Goal: Task Accomplishment & Management: Complete application form

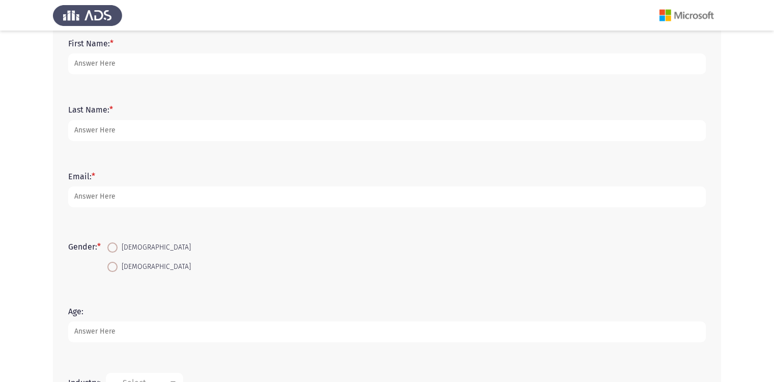
scroll to position [17, 0]
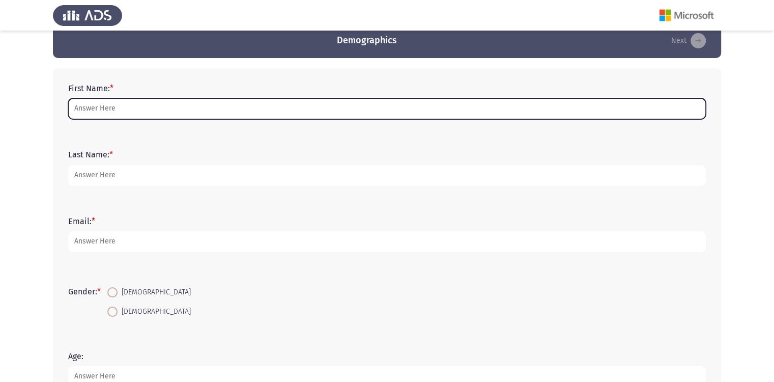
click at [165, 113] on input "First Name: *" at bounding box center [387, 108] width 638 height 21
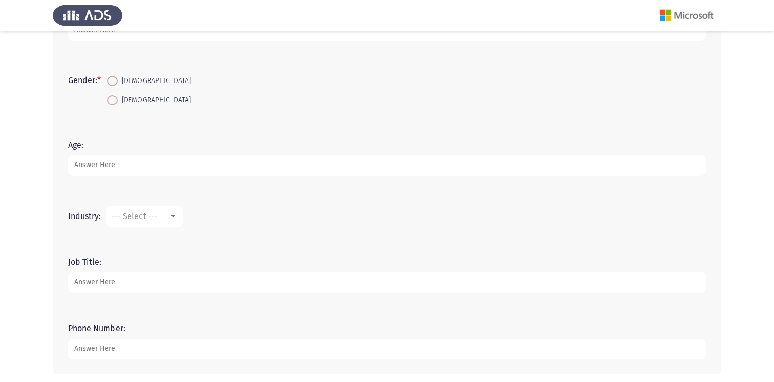
scroll to position [272, 0]
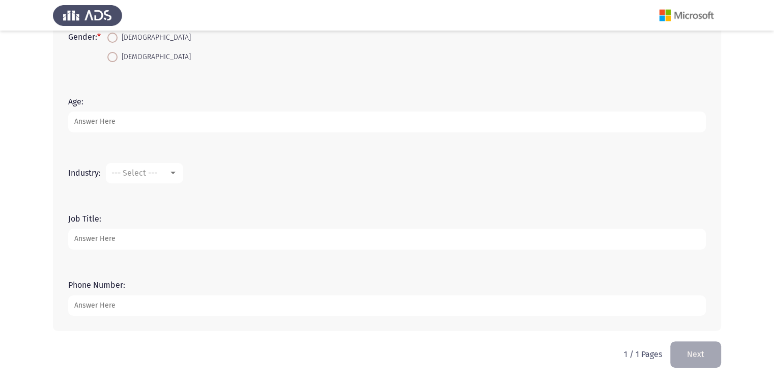
click at [197, 241] on input "Job Title:" at bounding box center [387, 239] width 638 height 21
click at [169, 171] on div at bounding box center [173, 173] width 9 height 8
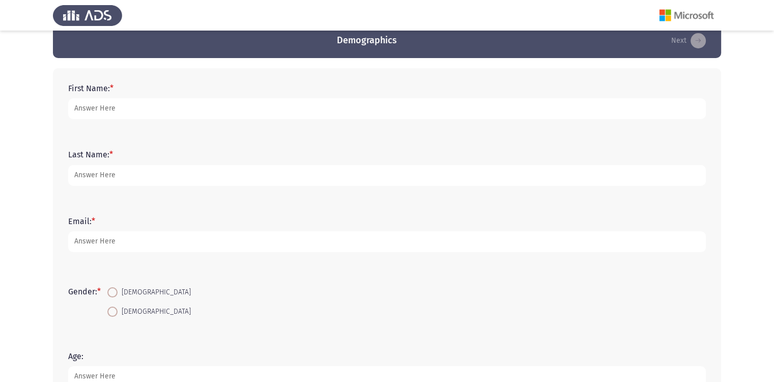
scroll to position [0, 0]
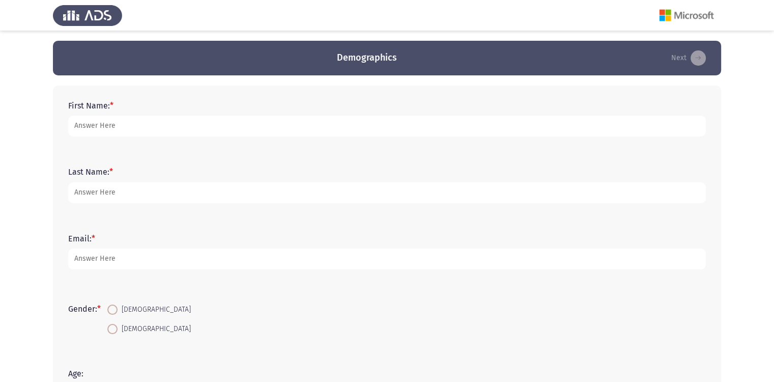
click at [141, 126] on div at bounding box center [387, 191] width 774 height 382
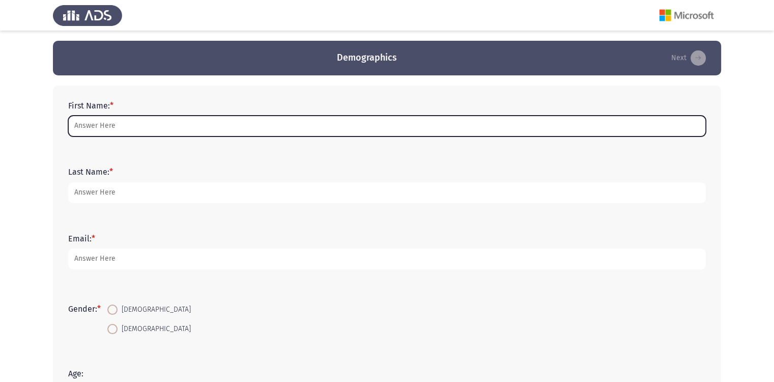
click at [90, 121] on input "First Name: *" at bounding box center [387, 126] width 638 height 21
type input "ة"
click at [100, 131] on input "First Name: *" at bounding box center [387, 126] width 638 height 21
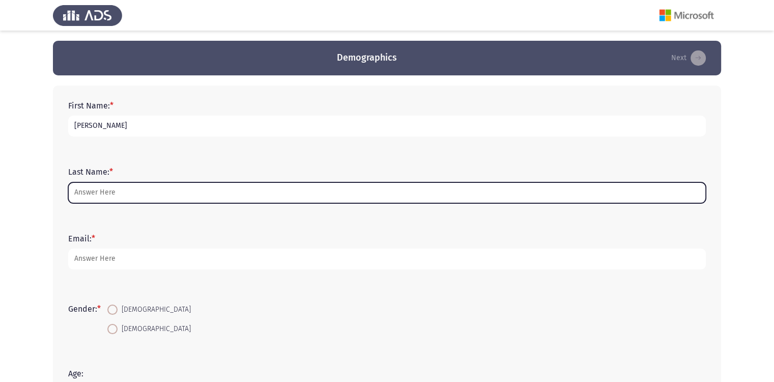
click at [109, 192] on input "Last Name: *" at bounding box center [387, 192] width 638 height 21
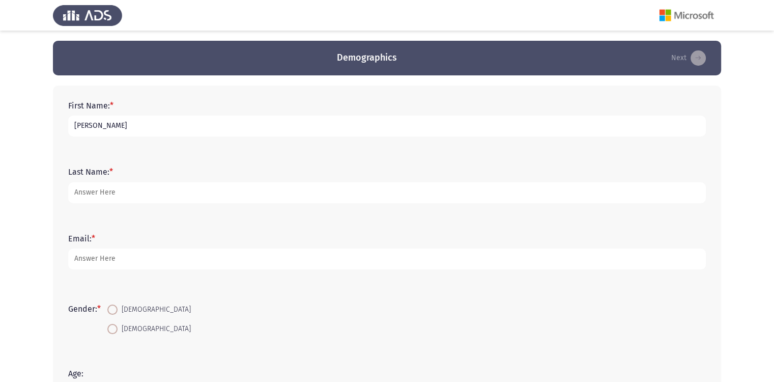
drag, startPoint x: 147, startPoint y: 128, endPoint x: 102, endPoint y: 134, distance: 45.8
click at [102, 134] on input "[PERSON_NAME]" at bounding box center [387, 126] width 638 height 21
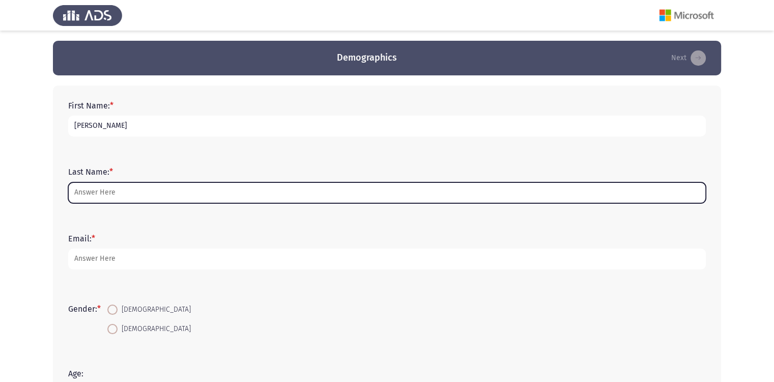
click at [100, 187] on input "Last Name: *" at bounding box center [387, 192] width 638 height 21
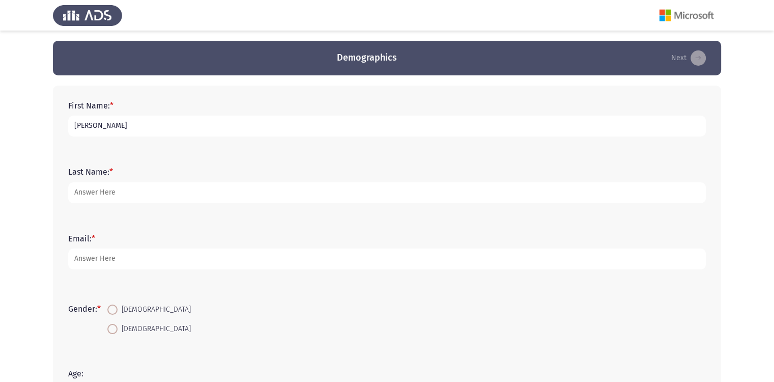
drag, startPoint x: 146, startPoint y: 128, endPoint x: 102, endPoint y: 135, distance: 44.4
click at [102, 135] on input "[PERSON_NAME]" at bounding box center [387, 126] width 638 height 21
type input "mostafa"
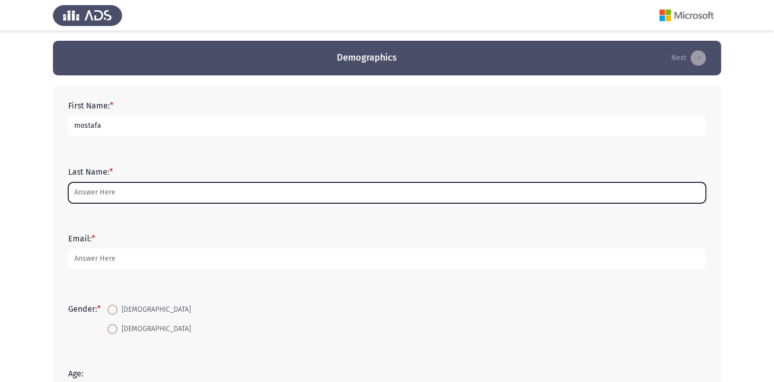
click at [105, 195] on input "Last Name: *" at bounding box center [387, 192] width 638 height 21
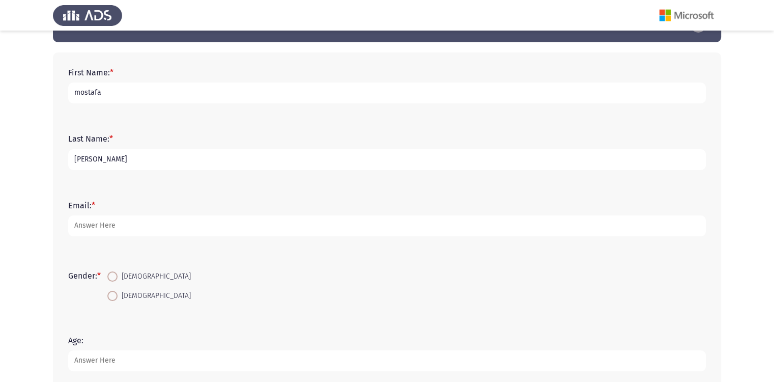
scroll to position [51, 0]
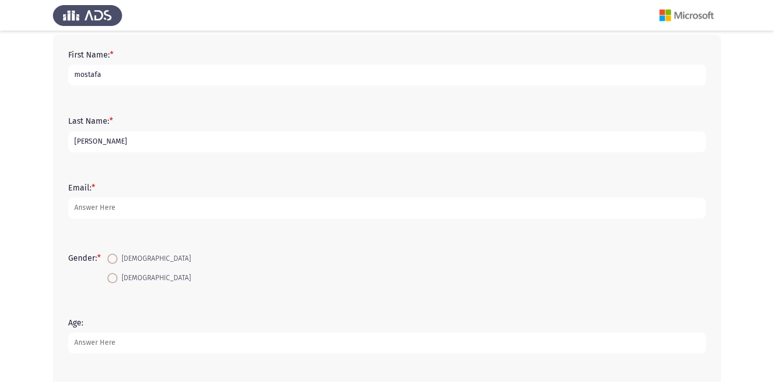
type input "[PERSON_NAME]"
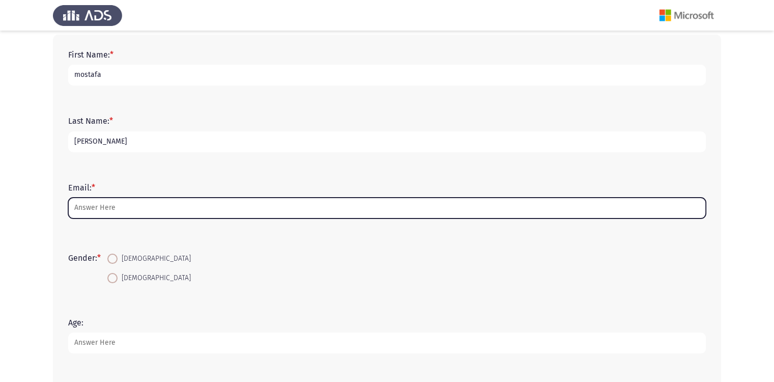
click at [104, 214] on input "Email: *" at bounding box center [387, 208] width 638 height 21
click at [109, 215] on input "Email: *" at bounding box center [387, 208] width 638 height 21
click at [110, 210] on input "Email: *" at bounding box center [387, 208] width 638 height 21
type input "M"
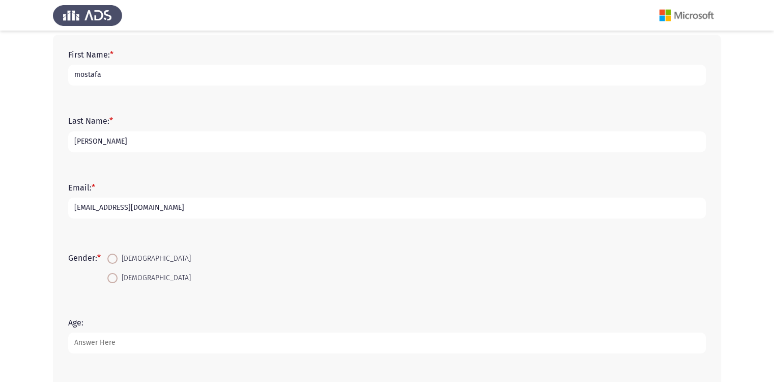
type input "[EMAIL_ADDRESS][DOMAIN_NAME]"
click at [114, 258] on span at bounding box center [112, 259] width 10 height 10
click at [114, 258] on input "[DEMOGRAPHIC_DATA]" at bounding box center [112, 259] width 10 height 10
radio input "true"
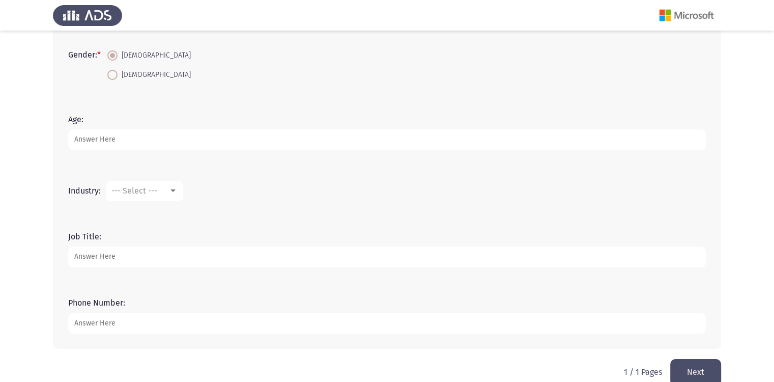
scroll to position [255, 0]
click at [114, 139] on input "Age:" at bounding box center [387, 139] width 638 height 21
type input "29"
click at [167, 193] on div "--- Select ---" at bounding box center [139, 190] width 57 height 10
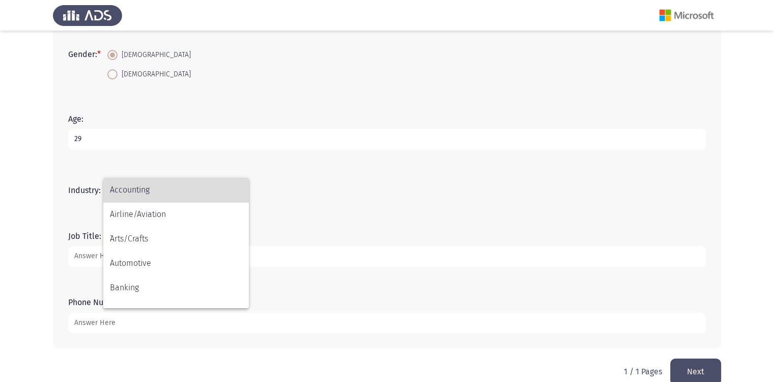
click at [167, 193] on span "Accounting" at bounding box center [176, 190] width 132 height 24
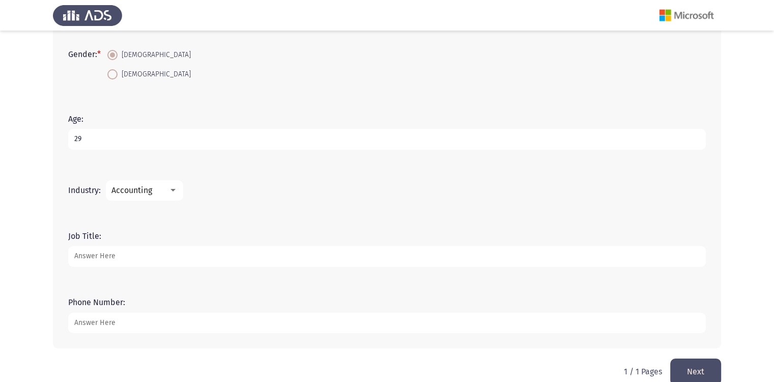
click at [170, 194] on mat-select "Accounting" at bounding box center [144, 190] width 77 height 20
click at [171, 190] on div at bounding box center [173, 190] width 5 height 3
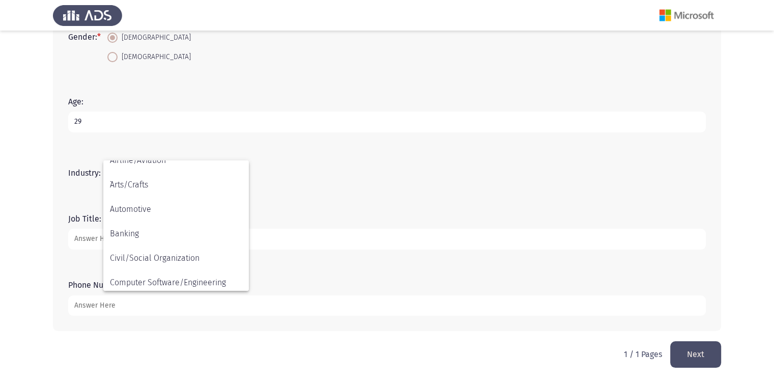
scroll to position [0, 0]
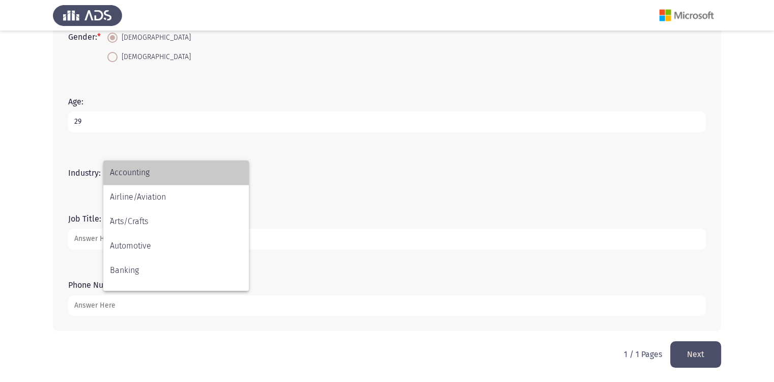
click at [163, 180] on span "Accounting" at bounding box center [176, 172] width 132 height 24
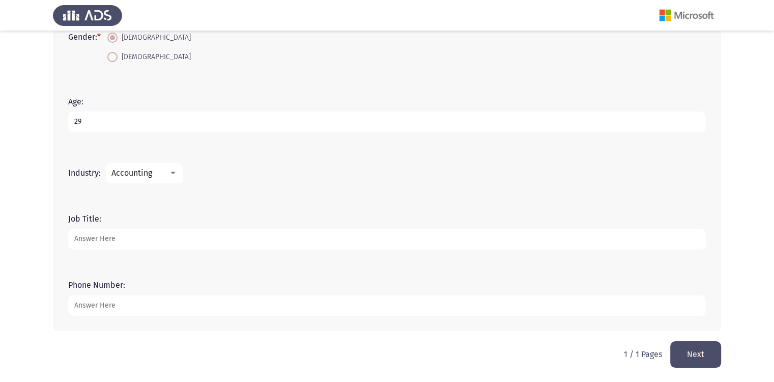
click at [109, 302] on input "Phone Number:" at bounding box center [387, 305] width 638 height 21
type input "01016085518"
click at [682, 344] on button "Next" at bounding box center [695, 354] width 51 height 26
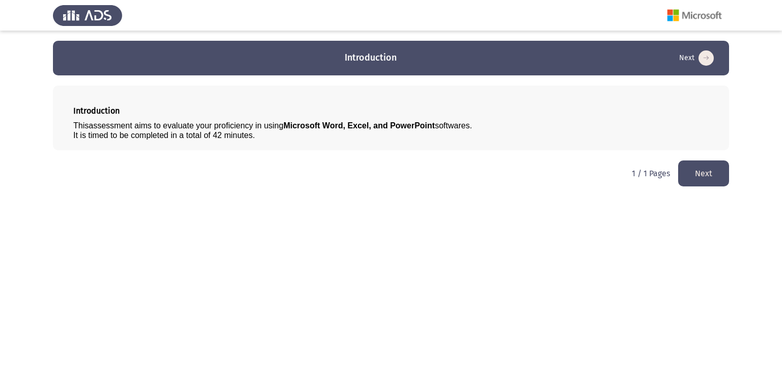
click at [676, 173] on div "1 / 1 Pages Next" at bounding box center [680, 173] width 97 height 26
click at [686, 171] on button "Next" at bounding box center [703, 173] width 51 height 26
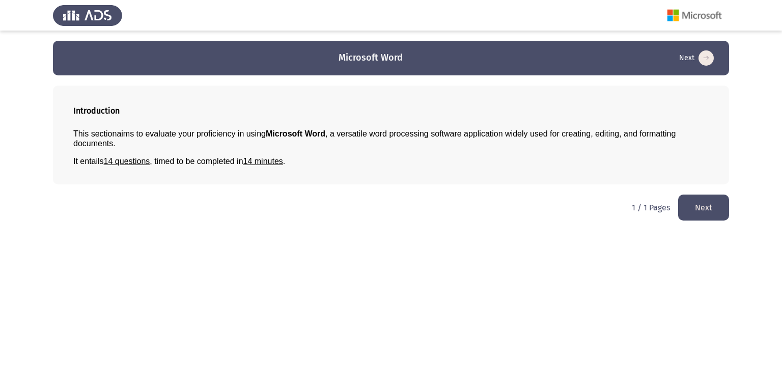
click at [690, 202] on button "Next" at bounding box center [703, 207] width 51 height 26
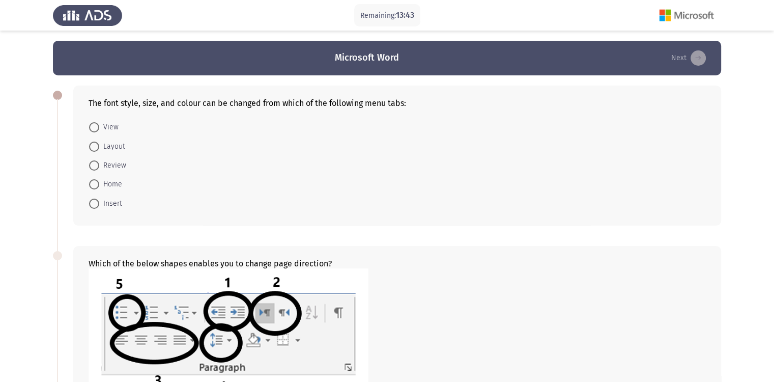
click at [92, 188] on span at bounding box center [94, 184] width 10 height 10
click at [92, 188] on input "Home" at bounding box center [94, 184] width 10 height 10
radio input "true"
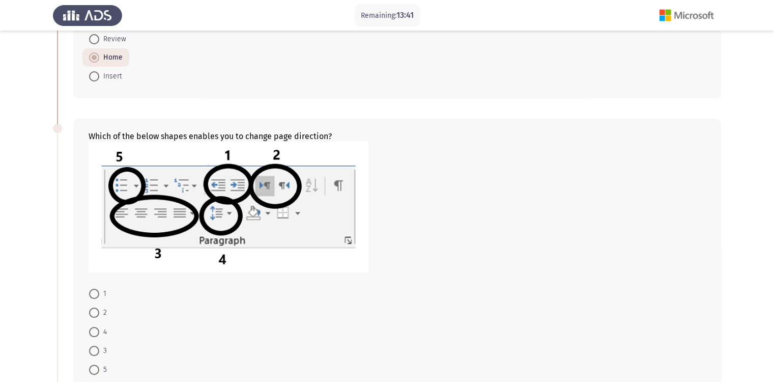
scroll to position [153, 0]
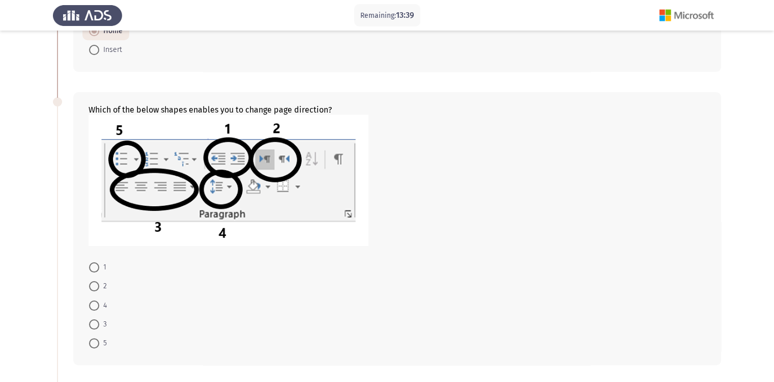
click at [96, 285] on span at bounding box center [94, 286] width 10 height 10
click at [96, 285] on input "2" at bounding box center [94, 286] width 10 height 10
radio input "true"
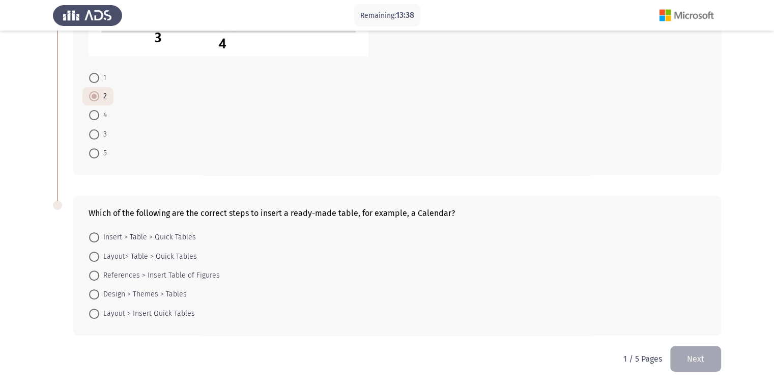
scroll to position [346, 0]
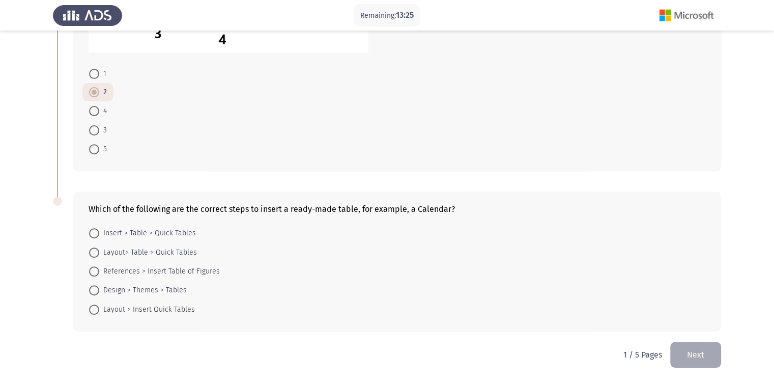
click at [92, 275] on span at bounding box center [94, 271] width 10 height 10
click at [92, 275] on input "References > Insert Table of Figures" at bounding box center [94, 271] width 10 height 10
radio input "true"
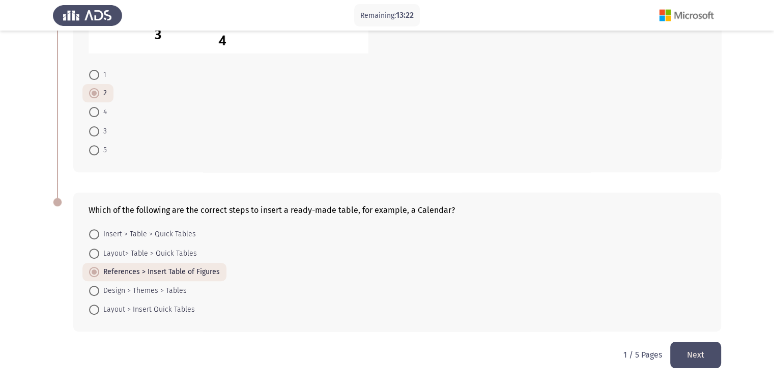
click at [703, 358] on button "Next" at bounding box center [695, 355] width 51 height 26
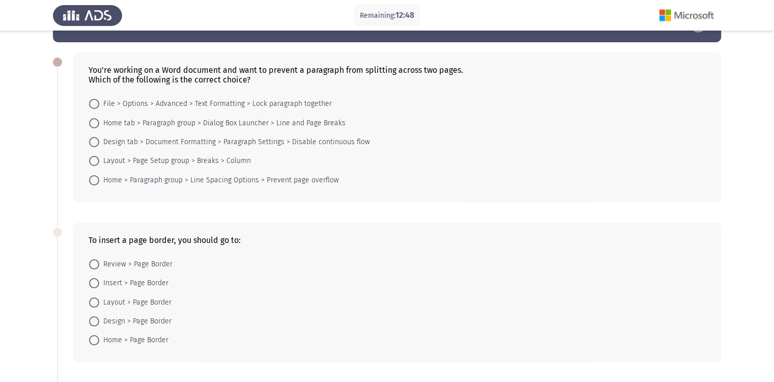
scroll to position [51, 0]
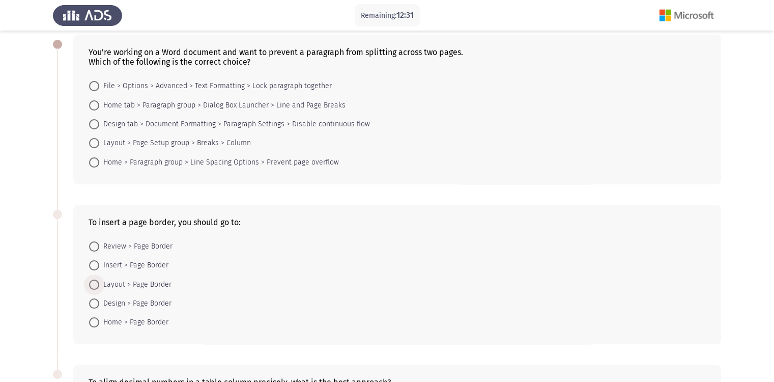
click at [98, 288] on span at bounding box center [94, 284] width 10 height 10
click at [98, 288] on input "Layout > Page Border" at bounding box center [94, 284] width 10 height 10
radio input "true"
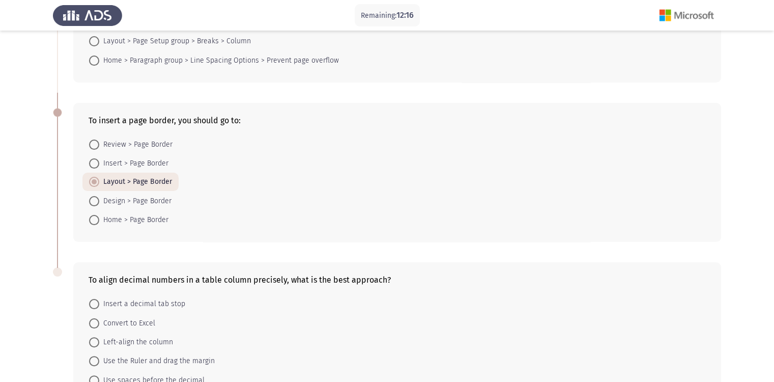
scroll to position [204, 0]
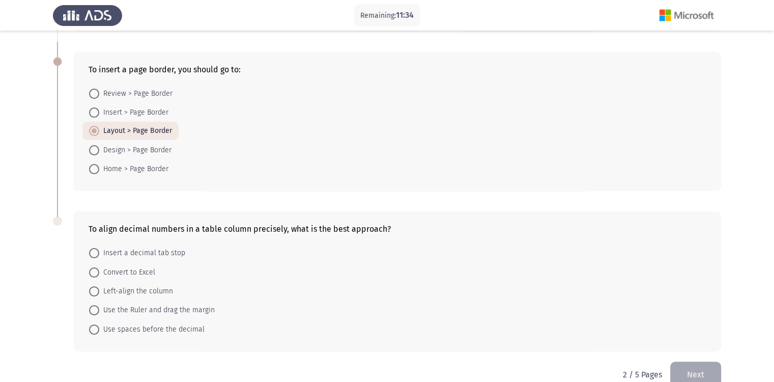
click at [93, 250] on span at bounding box center [94, 253] width 10 height 10
click at [93, 250] on input "Insert a decimal tab stop" at bounding box center [94, 253] width 10 height 10
radio input "true"
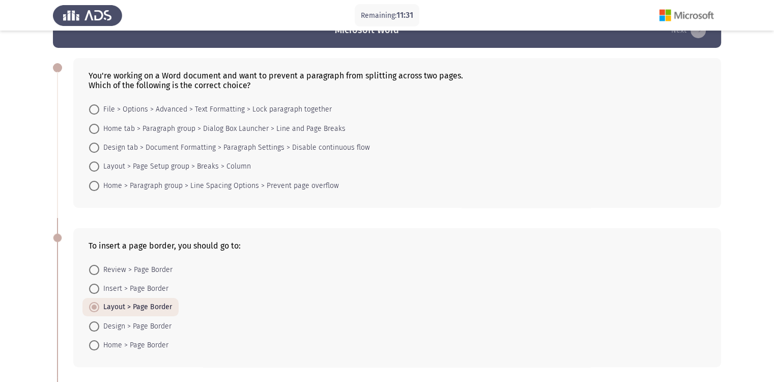
scroll to position [0, 0]
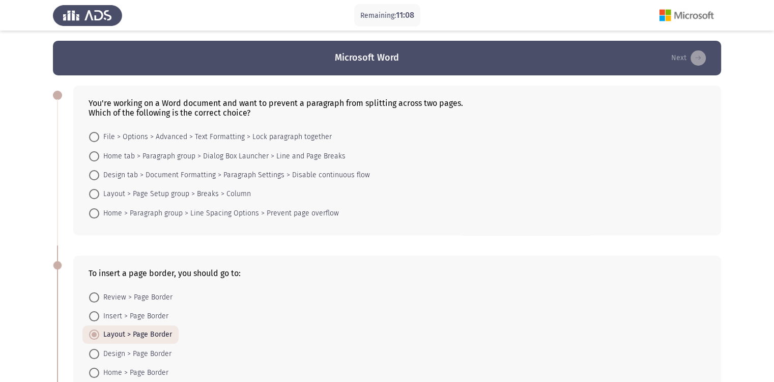
click at [94, 217] on span at bounding box center [94, 213] width 10 height 10
click at [94, 217] on input "Home > Paragraph group > Line Spacing Options > Prevent page overflow" at bounding box center [94, 213] width 10 height 10
radio input "true"
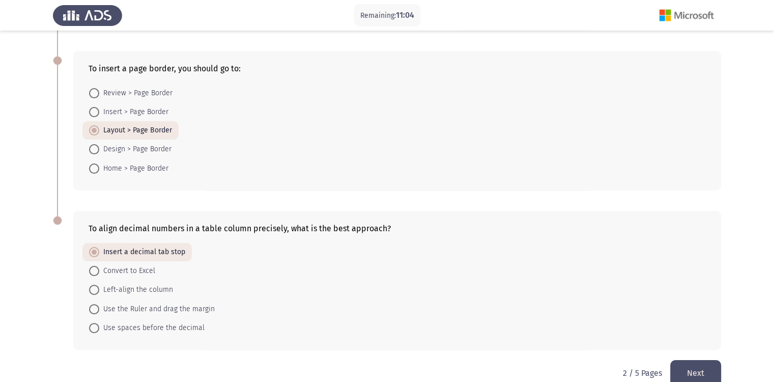
scroll to position [222, 0]
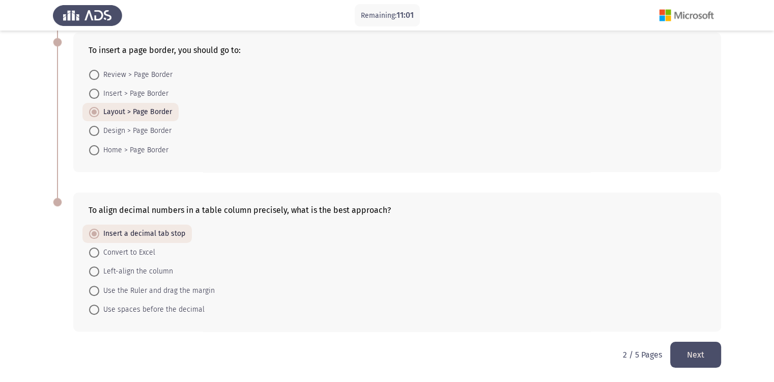
click at [706, 355] on button "Next" at bounding box center [695, 355] width 51 height 26
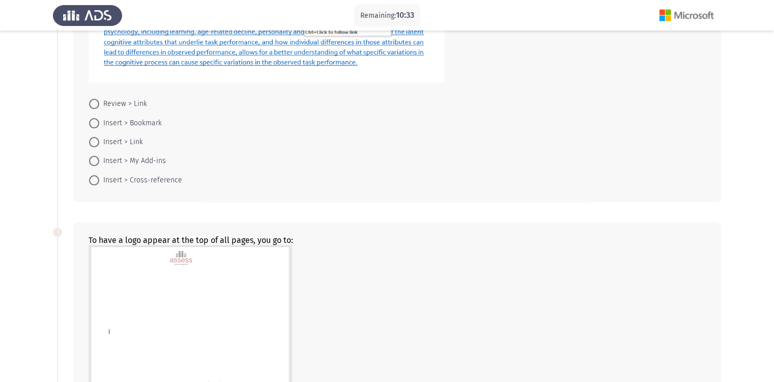
scroll to position [51, 0]
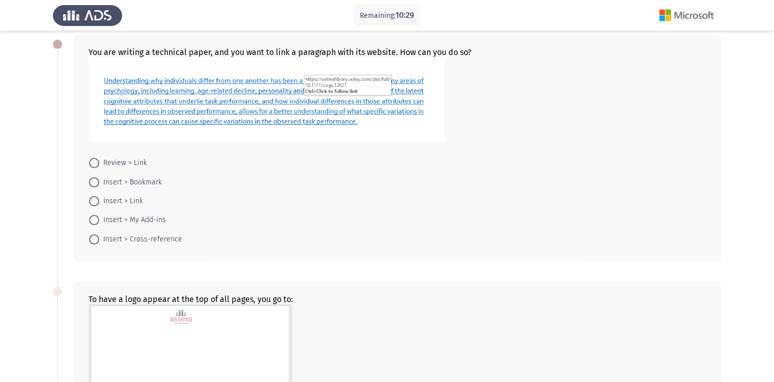
click at [99, 201] on span at bounding box center [94, 201] width 10 height 10
click at [99, 201] on input "Insert > Link" at bounding box center [94, 201] width 10 height 10
radio input "true"
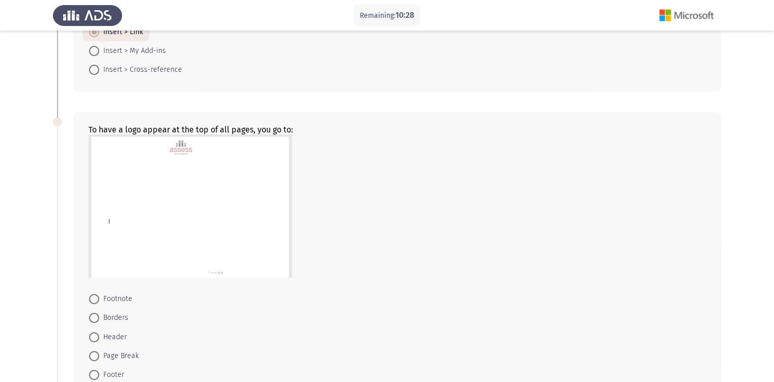
scroll to position [255, 0]
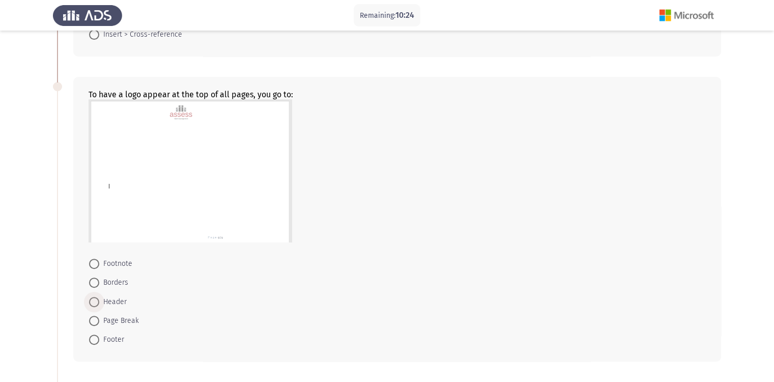
click at [95, 301] on span at bounding box center [94, 302] width 10 height 10
click at [95, 301] on input "Header" at bounding box center [94, 302] width 10 height 10
radio input "true"
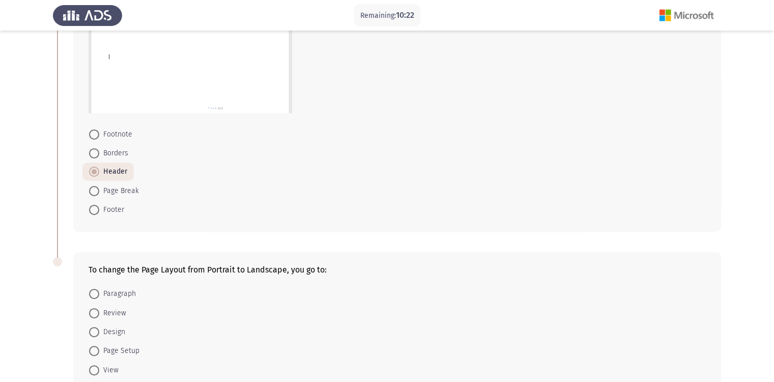
scroll to position [444, 0]
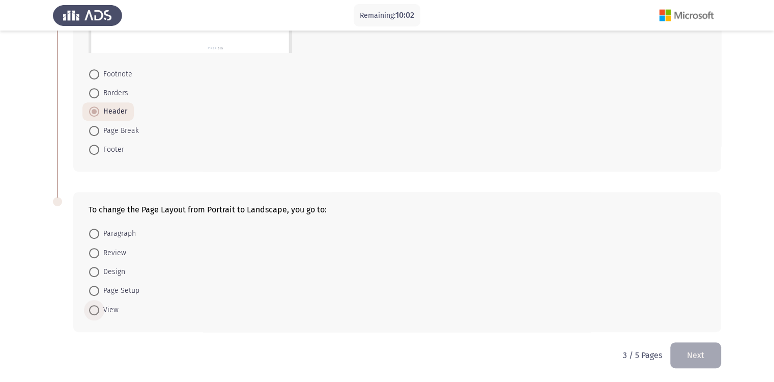
click at [94, 310] on span at bounding box center [94, 310] width 10 height 10
click at [94, 310] on input "View" at bounding box center [94, 310] width 10 height 10
radio input "true"
click at [688, 350] on button "Next" at bounding box center [695, 355] width 51 height 26
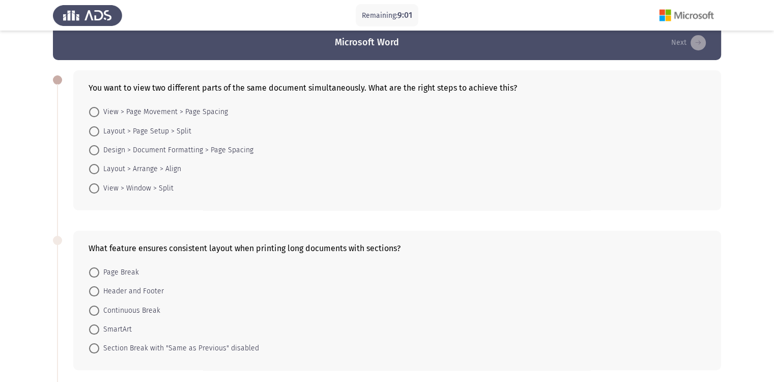
scroll to position [0, 0]
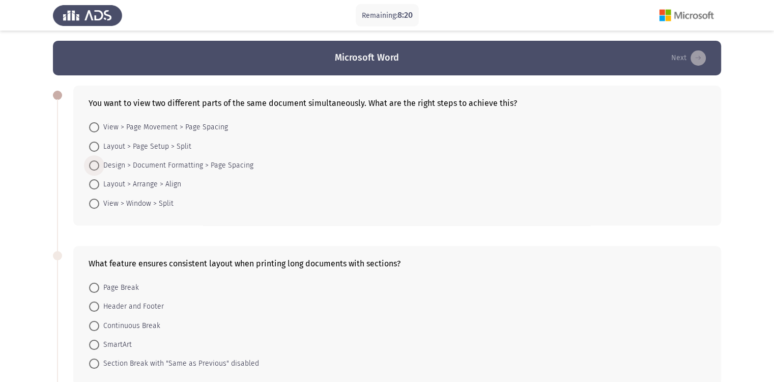
click at [95, 166] on span at bounding box center [94, 165] width 10 height 10
click at [95, 166] on input "Design > Document Formatting > Page Spacing" at bounding box center [94, 165] width 10 height 10
radio input "true"
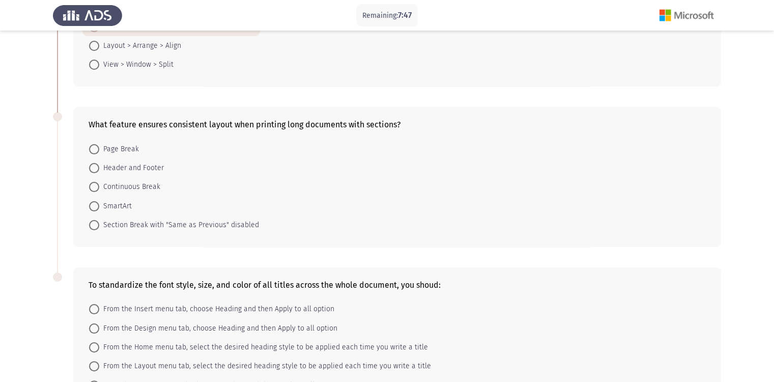
scroll to position [155, 0]
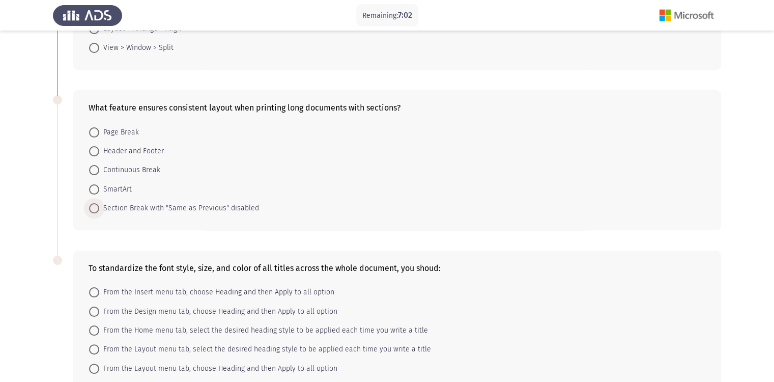
click at [94, 210] on span at bounding box center [94, 208] width 10 height 10
click at [94, 210] on input "Section Break with "Same as Previous" disabled" at bounding box center [94, 208] width 10 height 10
radio input "true"
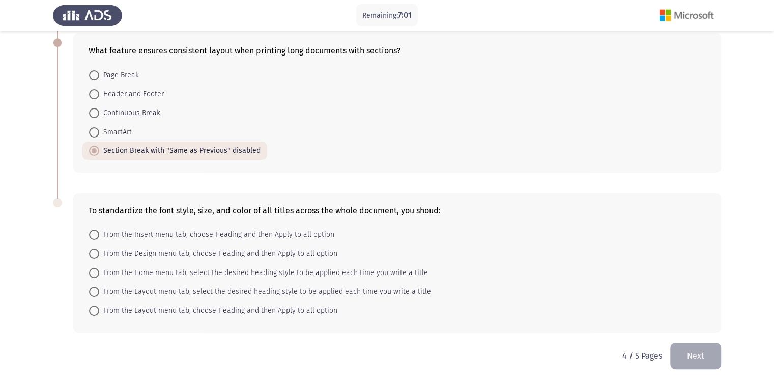
scroll to position [213, 0]
click at [96, 270] on span at bounding box center [94, 272] width 10 height 10
click at [96, 270] on input "From the Home menu tab, select the desired heading style to be applied each tim…" at bounding box center [94, 272] width 10 height 10
radio input "true"
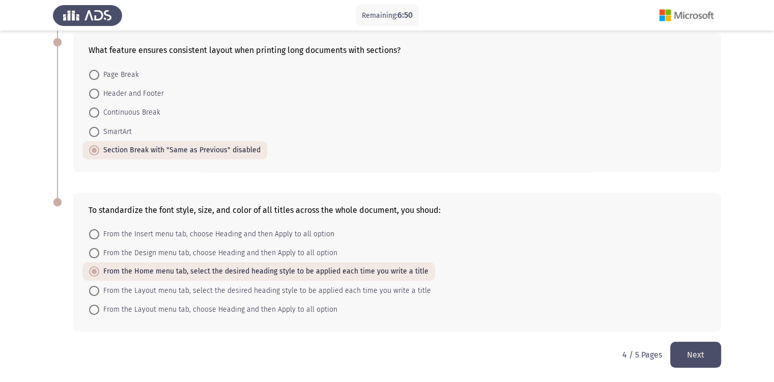
click at [709, 353] on button "Next" at bounding box center [695, 355] width 51 height 26
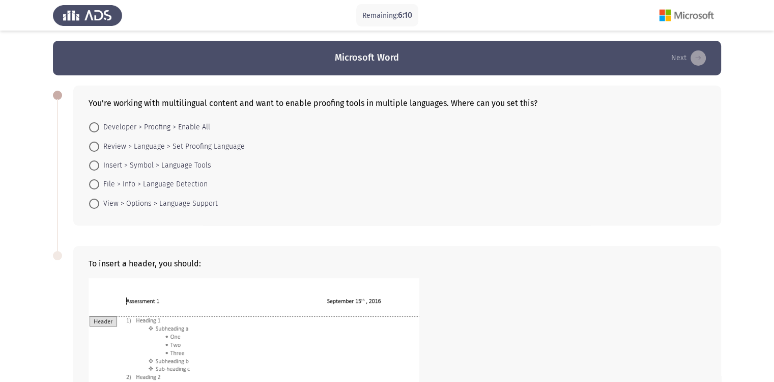
scroll to position [0, 0]
click at [96, 184] on span at bounding box center [94, 184] width 10 height 10
click at [96, 184] on input "File > Info > Language Detection" at bounding box center [94, 184] width 10 height 10
radio input "true"
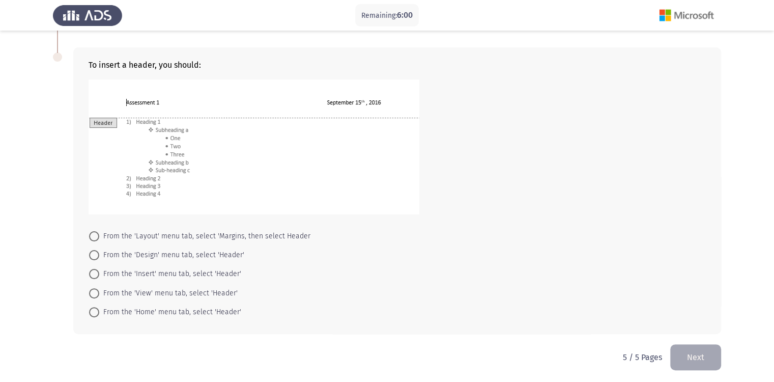
scroll to position [200, 0]
click at [93, 271] on span at bounding box center [94, 271] width 10 height 10
click at [93, 271] on input "From the 'Insert' menu tab, select 'Header'" at bounding box center [94, 271] width 10 height 10
radio input "true"
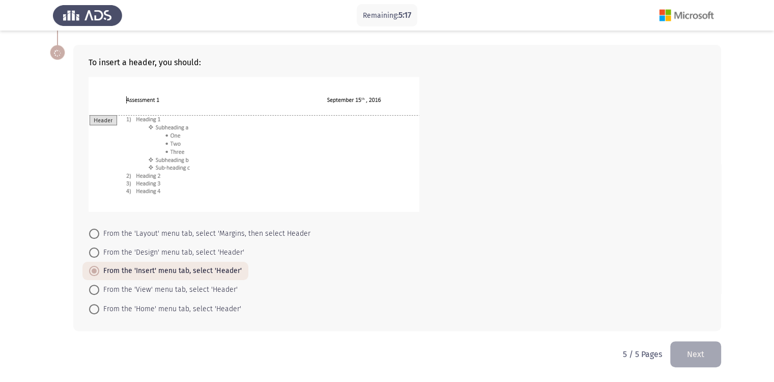
scroll to position [200, 0]
click at [686, 349] on button "Next" at bounding box center [695, 355] width 51 height 26
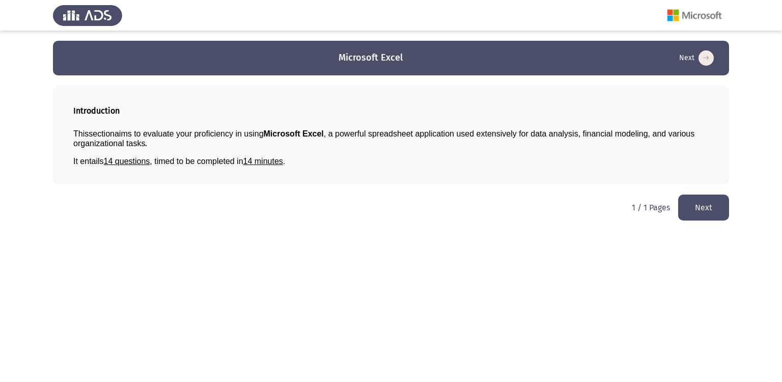
click at [702, 203] on button "Next" at bounding box center [703, 207] width 51 height 26
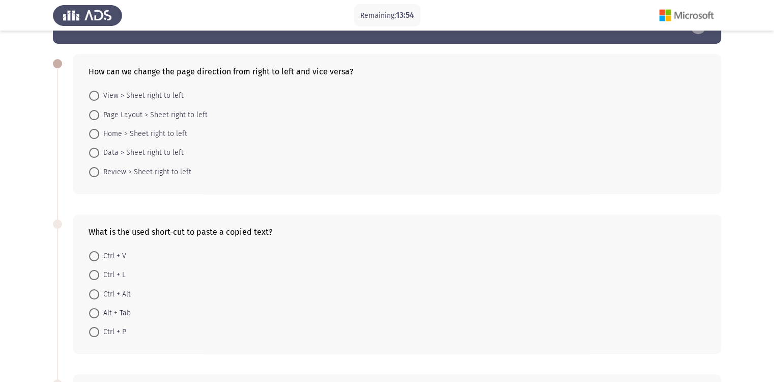
scroll to position [41, 0]
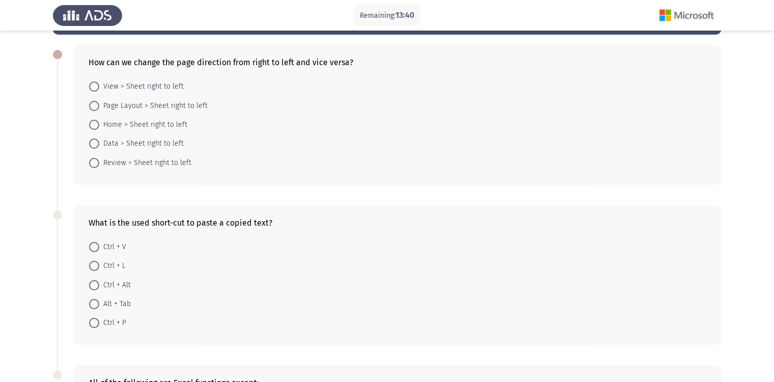
click at [94, 247] on span at bounding box center [94, 247] width 10 height 10
click at [94, 247] on input "Ctrl + V" at bounding box center [94, 247] width 10 height 10
radio input "true"
click at [92, 105] on span at bounding box center [94, 106] width 10 height 10
click at [92, 105] on input "Page Layout > Sheet right to left" at bounding box center [94, 106] width 10 height 10
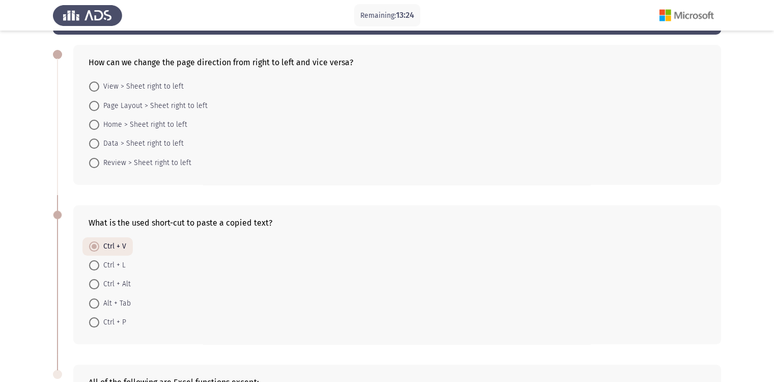
radio input "true"
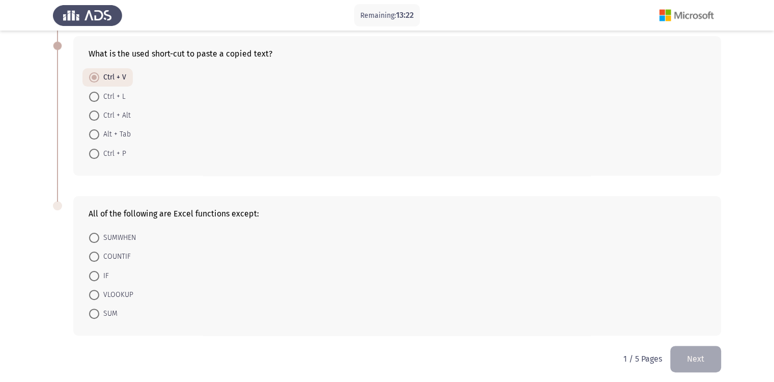
scroll to position [213, 0]
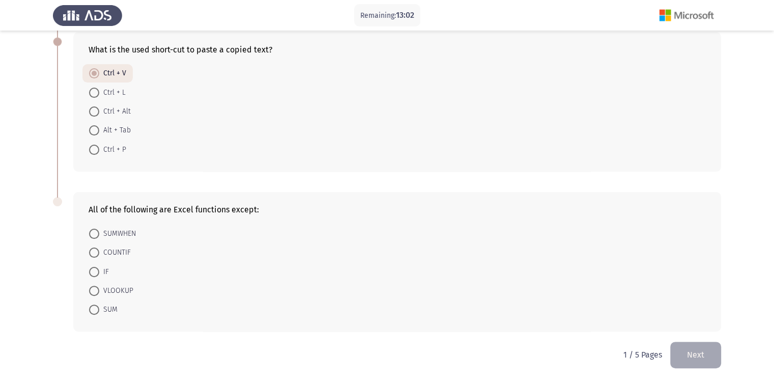
click at [95, 234] on span at bounding box center [94, 234] width 10 height 10
click at [95, 234] on input "SUMWHEN" at bounding box center [94, 234] width 10 height 10
radio input "true"
click at [95, 234] on span at bounding box center [94, 234] width 10 height 10
click at [95, 234] on input "SUMWHEN" at bounding box center [94, 234] width 10 height 10
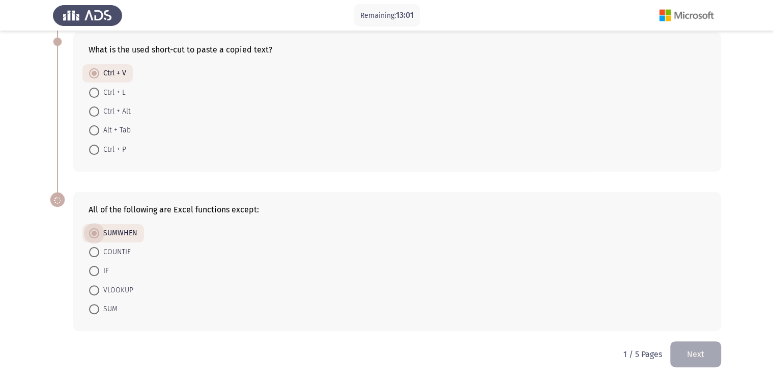
scroll to position [212, 0]
click at [682, 355] on button "Next" at bounding box center [695, 355] width 51 height 26
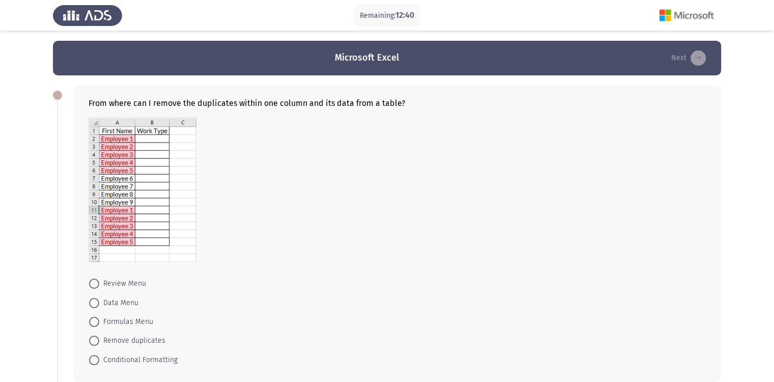
click at [96, 339] on span at bounding box center [94, 340] width 10 height 10
click at [96, 339] on input "Remove duplicates" at bounding box center [94, 340] width 10 height 10
radio input "true"
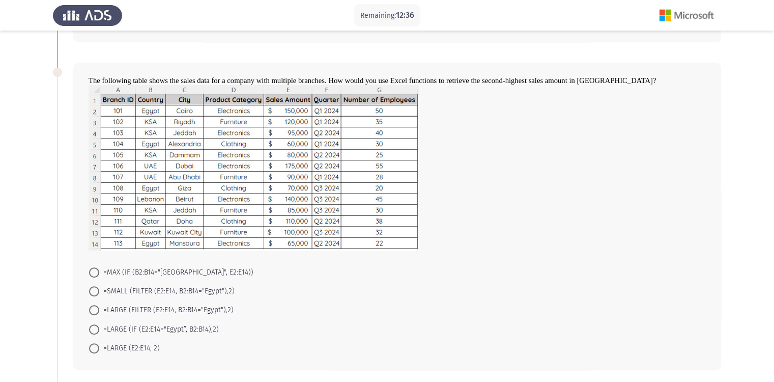
scroll to position [356, 0]
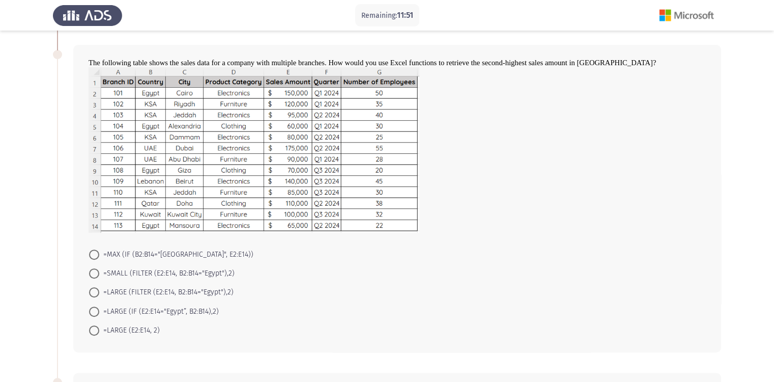
click at [95, 289] on span at bounding box center [94, 292] width 10 height 10
click at [95, 289] on input "=LARGE (FILTER (E2:E14, B2:B14="Egypt"),2)" at bounding box center [94, 292] width 10 height 10
radio input "true"
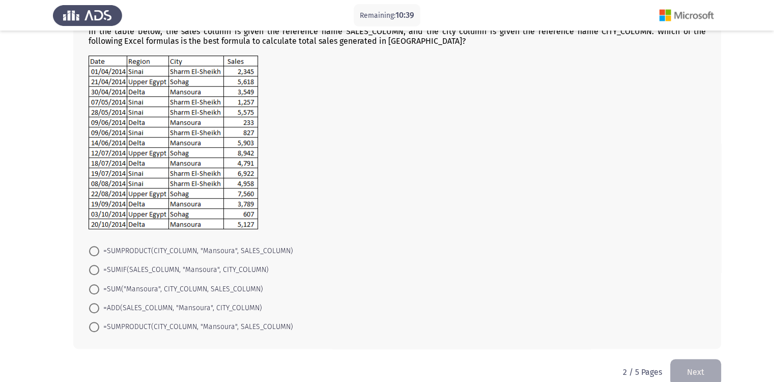
scroll to position [733, 0]
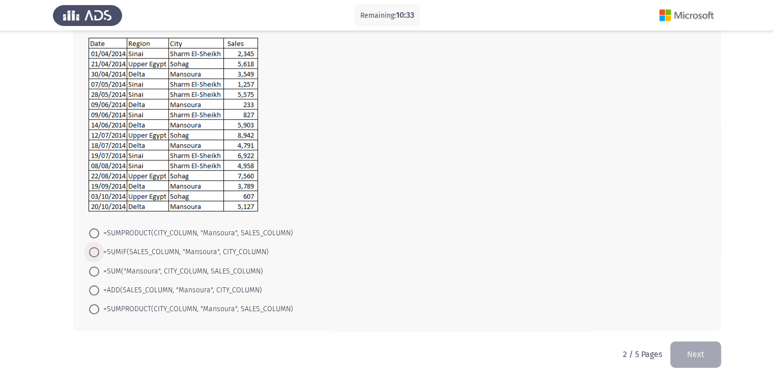
click at [95, 249] on span at bounding box center [94, 252] width 10 height 10
click at [95, 249] on input "=SUMIF(SALES_COLUMN, "Mansoura", CITY_COLUMN)" at bounding box center [94, 252] width 10 height 10
radio input "true"
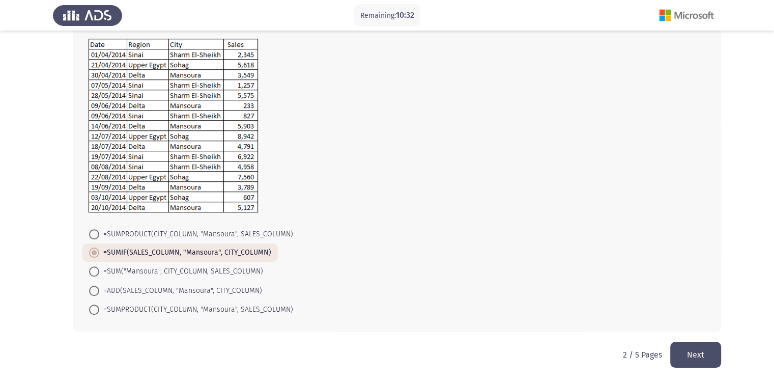
click at [683, 357] on button "Next" at bounding box center [695, 355] width 51 height 26
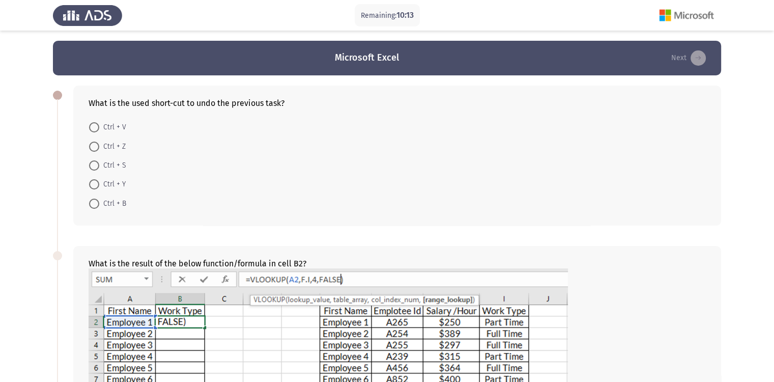
click at [96, 147] on span at bounding box center [94, 147] width 10 height 10
click at [96, 147] on input "Ctrl + Z" at bounding box center [94, 147] width 10 height 10
radio input "true"
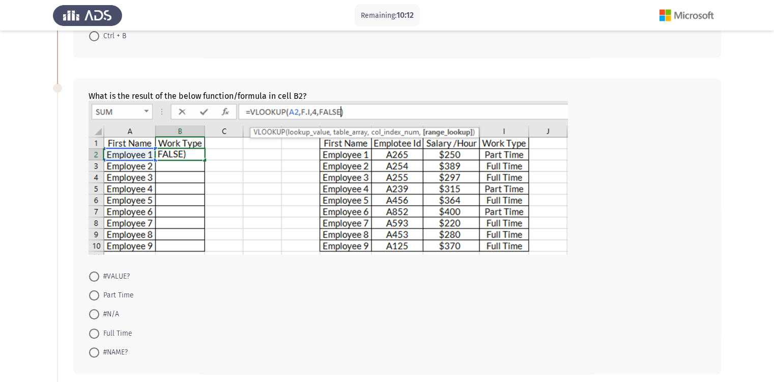
scroll to position [204, 0]
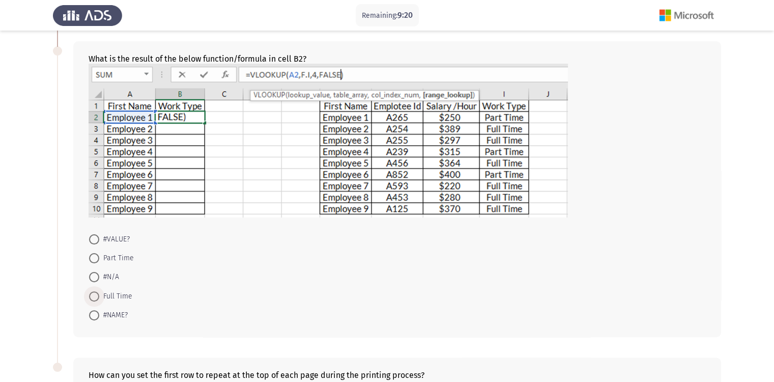
click at [97, 297] on span at bounding box center [94, 296] width 10 height 10
click at [97, 297] on input "Full Time" at bounding box center [94, 296] width 10 height 10
radio input "true"
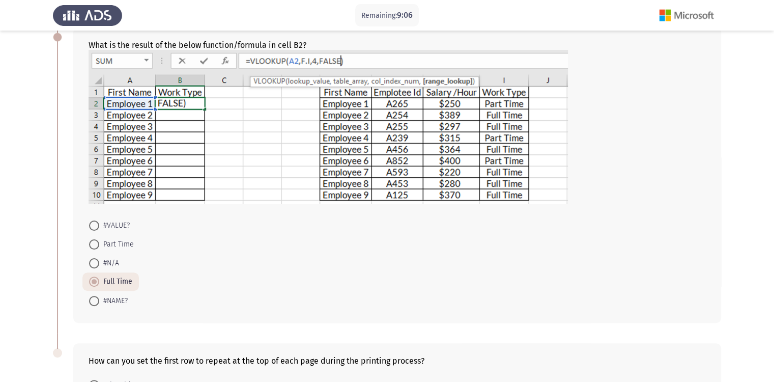
scroll to position [369, 0]
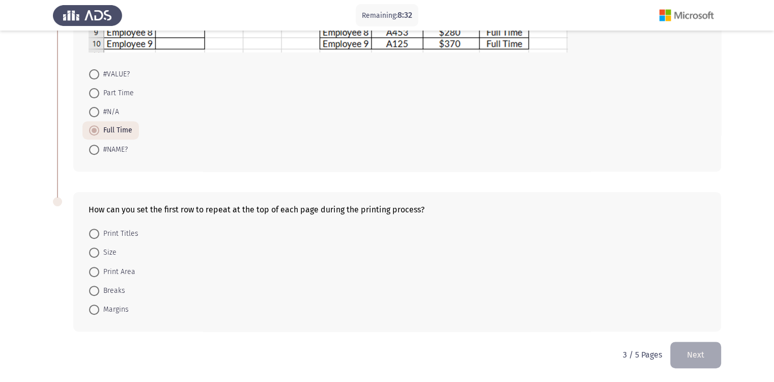
click at [96, 230] on span at bounding box center [94, 234] width 10 height 10
click at [96, 230] on input "Print Titles" at bounding box center [94, 234] width 10 height 10
radio input "true"
click at [708, 351] on button "Next" at bounding box center [695, 355] width 51 height 26
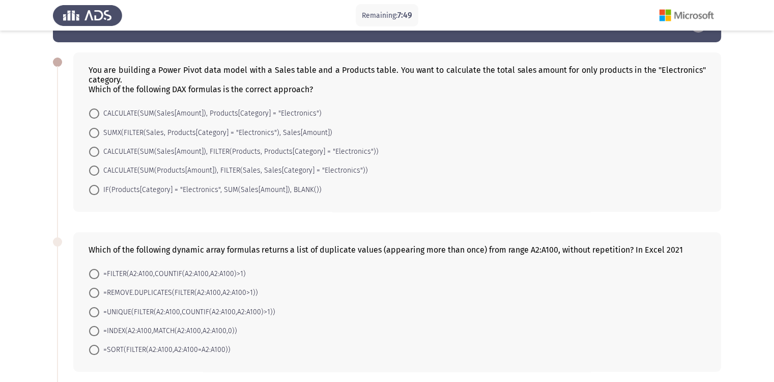
scroll to position [51, 0]
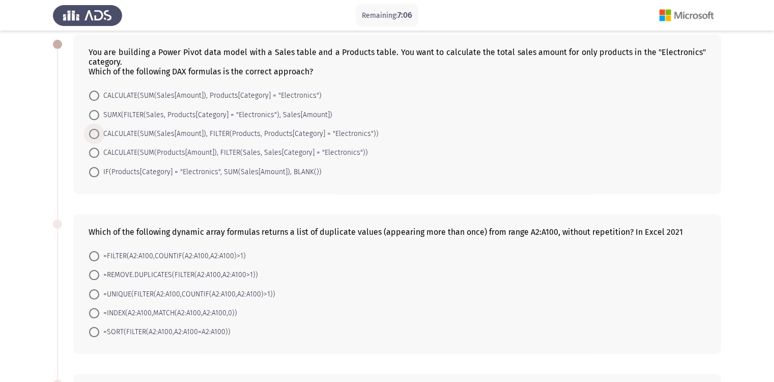
click at [92, 130] on span at bounding box center [94, 134] width 10 height 10
click at [92, 130] on input "CALCULATE(SUM(Sales[Amount]), FILTER(Products, Products[Category] = "Electronic…" at bounding box center [94, 134] width 10 height 10
radio input "true"
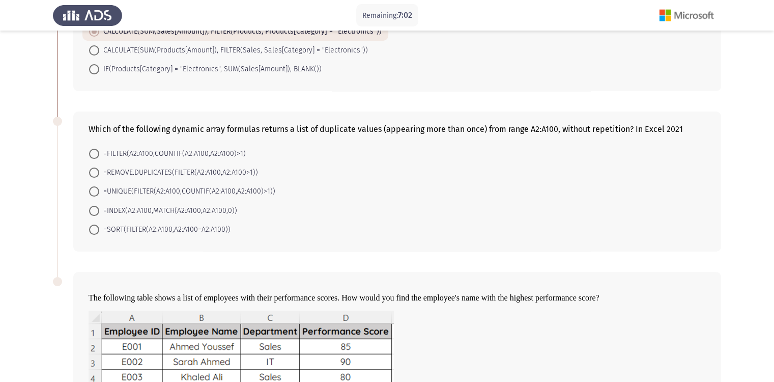
scroll to position [204, 0]
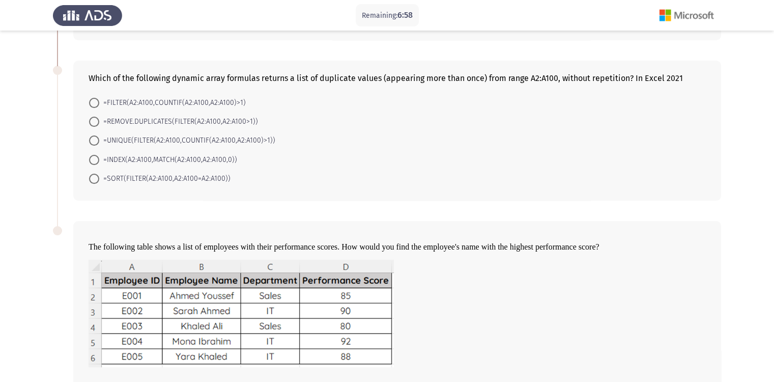
click at [97, 142] on span at bounding box center [94, 140] width 10 height 10
click at [97, 142] on input "=UNIQUE(FILTER(A2:A100,COUNTIF(A2:A100,A2:A100)>1))" at bounding box center [94, 140] width 10 height 10
radio input "true"
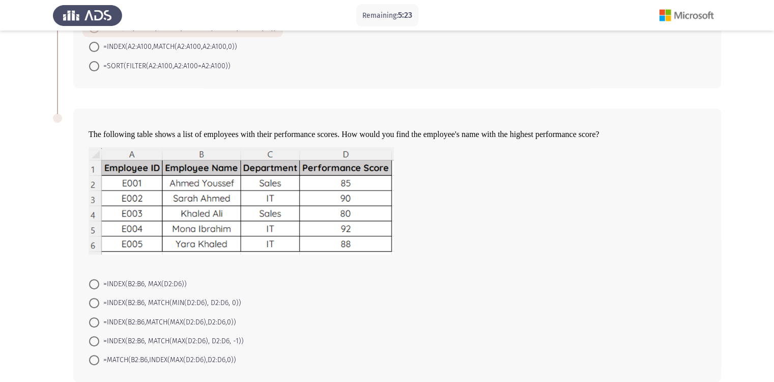
scroll to position [367, 0]
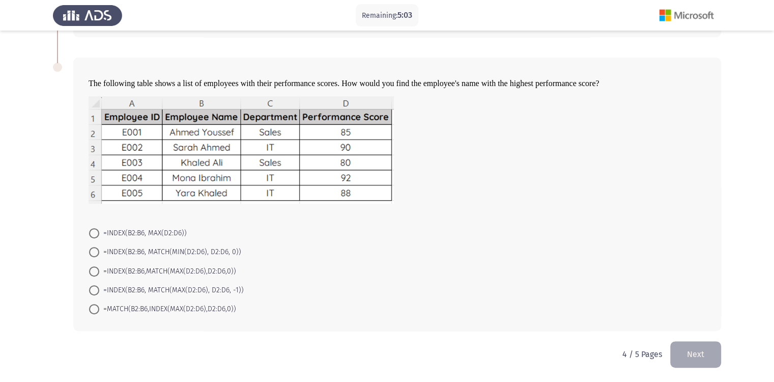
click at [95, 286] on span at bounding box center [94, 290] width 10 height 10
click at [95, 286] on input "=INDEX(B2:B6, MATCH(MAX(D2:D6), D2:D6, -1))" at bounding box center [94, 290] width 10 height 10
radio input "true"
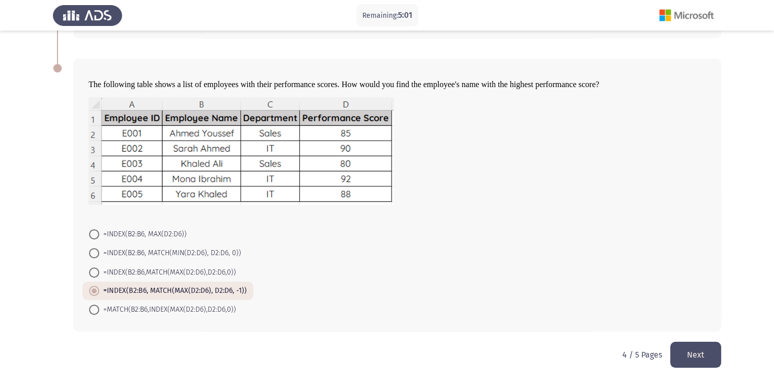
click at [700, 359] on button "Next" at bounding box center [695, 355] width 51 height 26
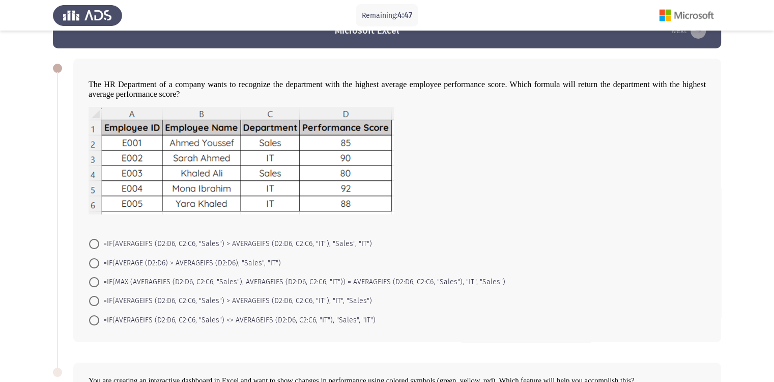
scroll to position [51, 0]
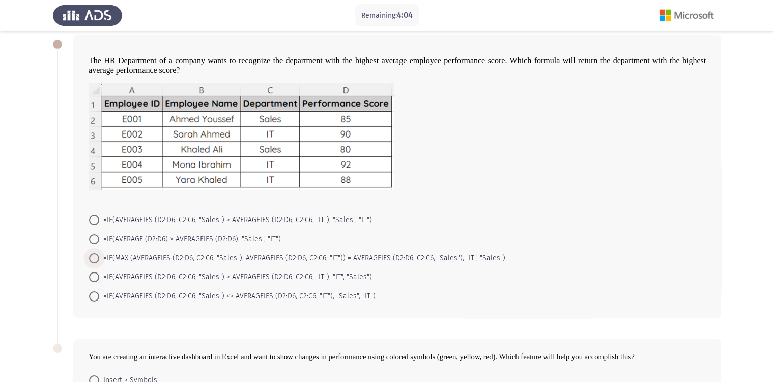
click at [97, 256] on span at bounding box center [94, 258] width 10 height 10
click at [97, 256] on input "=IF(MAX (AVERAGEIFS (D2:D6, C2:C6, "Sales"), AVERAGEIFS (D2:D6, C2:C6, "IT")) =…" at bounding box center [94, 258] width 10 height 10
radio input "true"
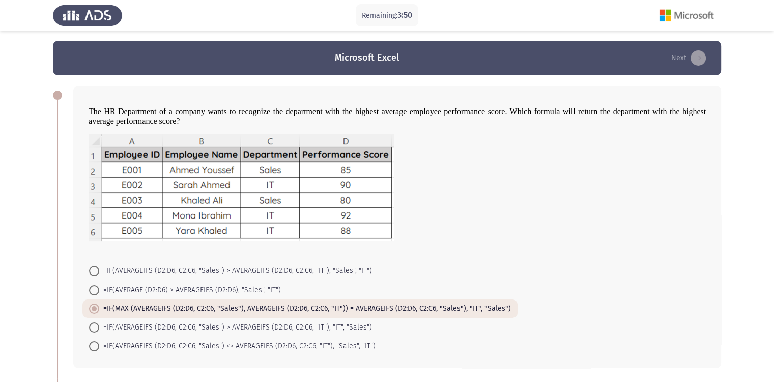
scroll to position [197, 0]
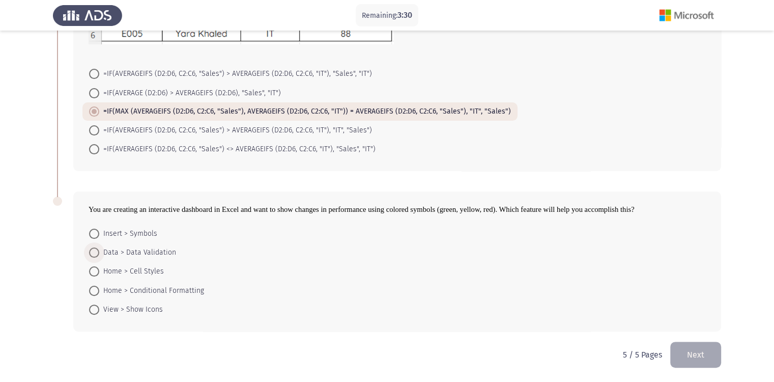
click at [101, 250] on span "Data > Data Validation" at bounding box center [137, 252] width 77 height 12
click at [99, 250] on input "Data > Data Validation" at bounding box center [94, 252] width 10 height 10
radio input "true"
click at [703, 347] on button "Next" at bounding box center [695, 355] width 51 height 26
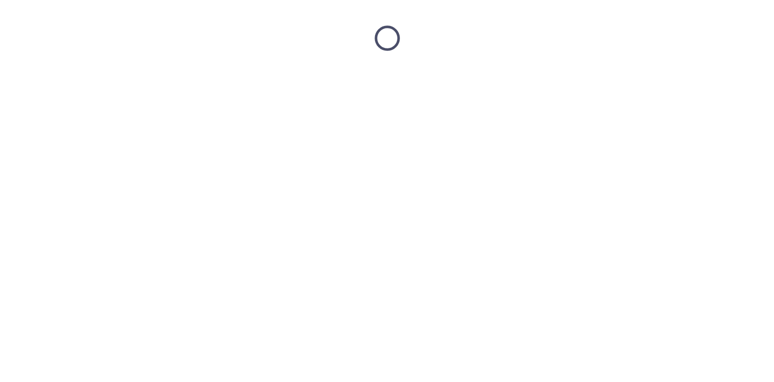
scroll to position [0, 0]
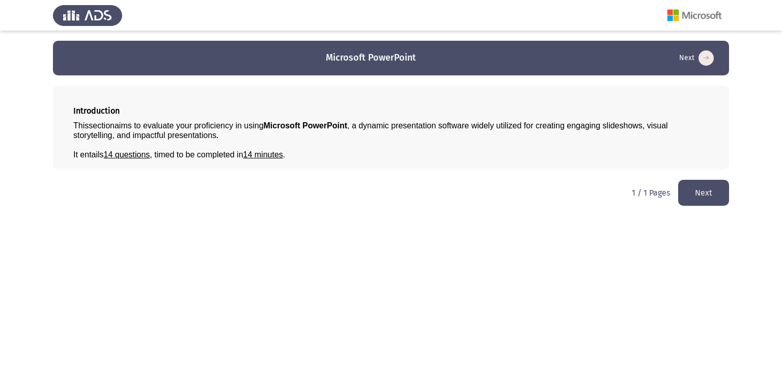
click at [692, 190] on button "Next" at bounding box center [703, 193] width 51 height 26
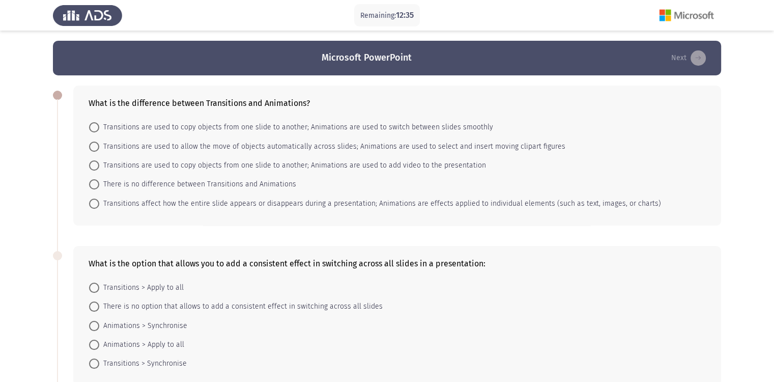
click at [92, 164] on span at bounding box center [94, 165] width 10 height 10
click at [92, 164] on input "Transitions are used to copy objects from one slide to another; Animations are …" at bounding box center [94, 165] width 10 height 10
radio input "true"
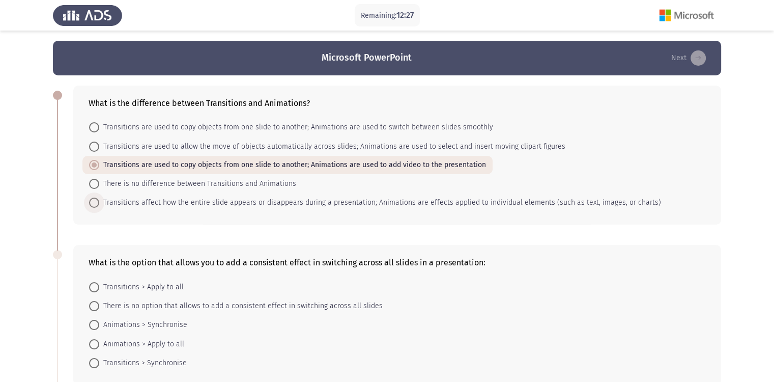
click at [94, 201] on span at bounding box center [94, 203] width 10 height 10
click at [94, 201] on input "Transitions affect how the entire slide appears or disappears during a presenta…" at bounding box center [94, 203] width 10 height 10
radio input "true"
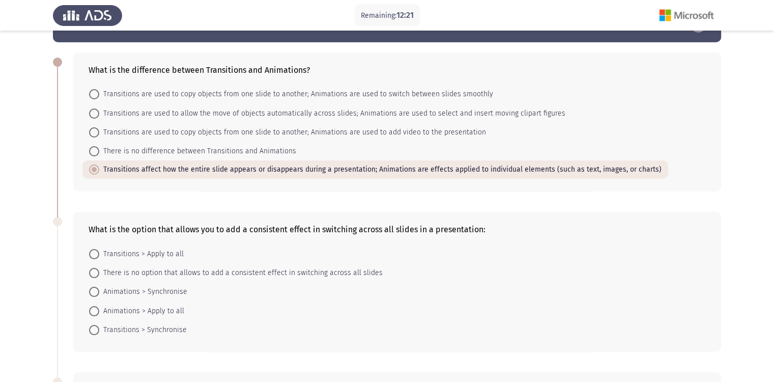
scroll to position [51, 0]
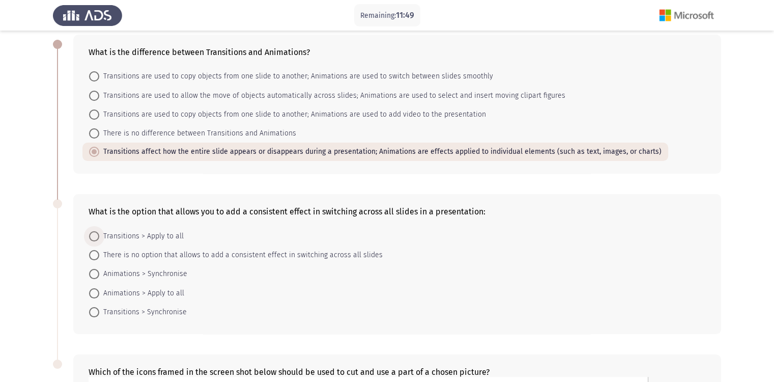
click at [97, 236] on span at bounding box center [94, 236] width 10 height 10
click at [97, 236] on input "Transitions > Apply to all" at bounding box center [94, 236] width 10 height 10
radio input "true"
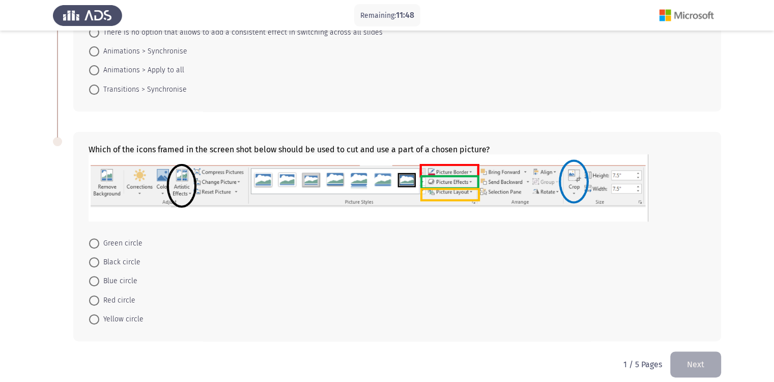
scroll to position [283, 0]
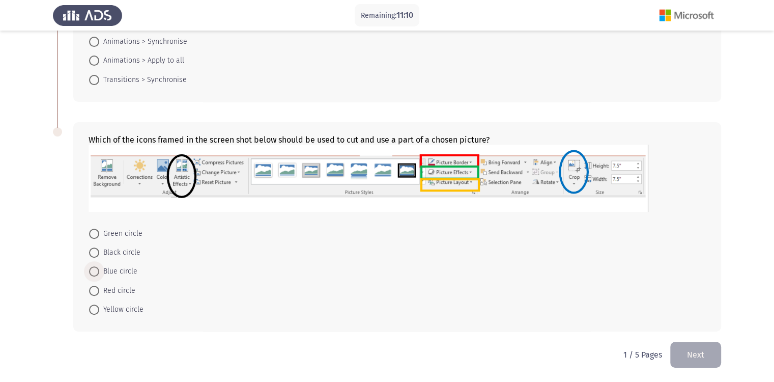
click at [94, 270] on span at bounding box center [94, 271] width 10 height 10
click at [94, 270] on input "Blue circle" at bounding box center [94, 271] width 10 height 10
radio input "true"
click at [683, 349] on button "Next" at bounding box center [695, 355] width 51 height 26
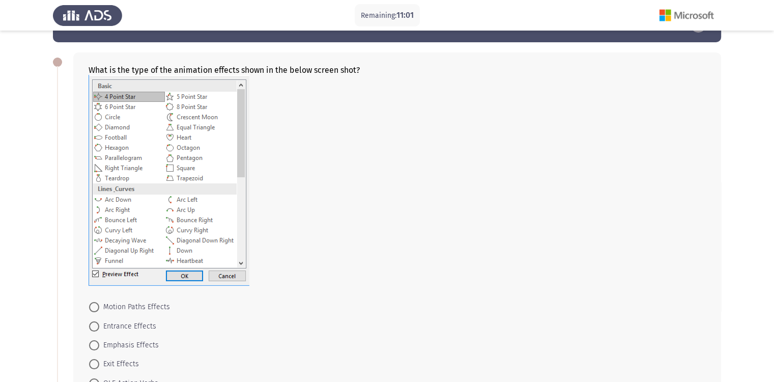
scroll to position [51, 0]
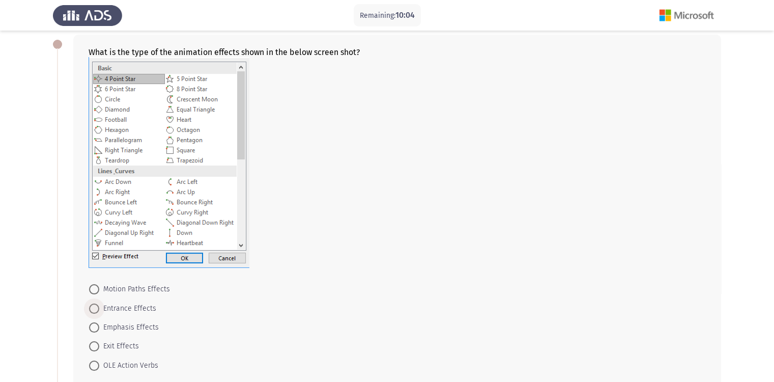
click at [95, 307] on span at bounding box center [94, 308] width 10 height 10
click at [95, 307] on input "Entrance Effects" at bounding box center [94, 308] width 10 height 10
radio input "true"
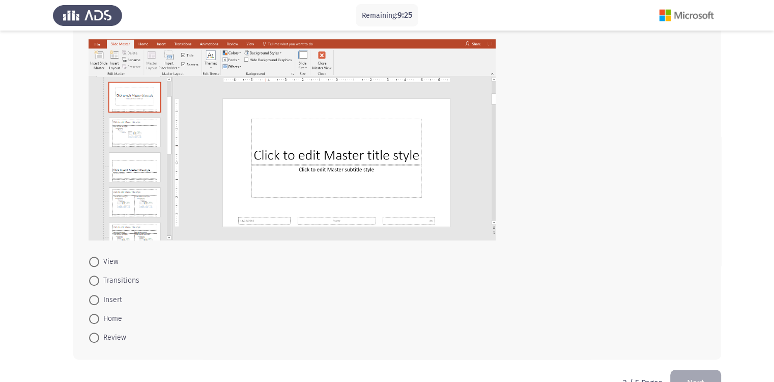
scroll to position [639, 0]
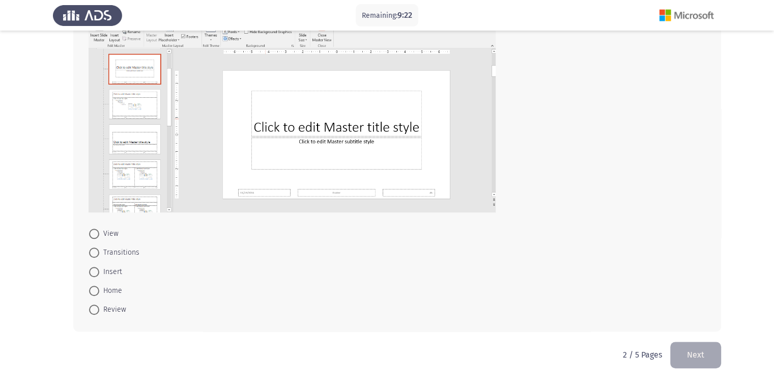
click at [96, 273] on span at bounding box center [94, 272] width 10 height 10
click at [96, 273] on input "Insert" at bounding box center [94, 272] width 10 height 10
radio input "true"
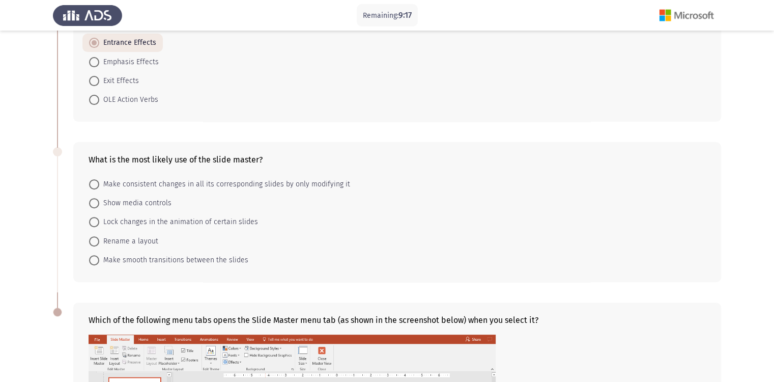
scroll to position [333, 0]
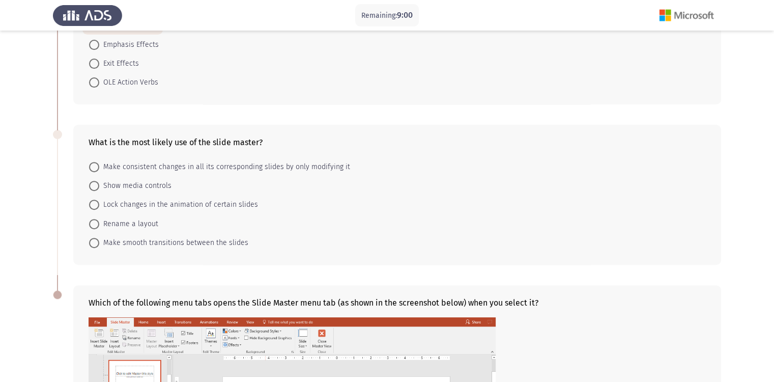
click at [93, 209] on label "Lock changes in the animation of certain slides" at bounding box center [173, 205] width 169 height 12
click at [93, 209] on input "Lock changes in the animation of certain slides" at bounding box center [94, 205] width 10 height 10
radio input "true"
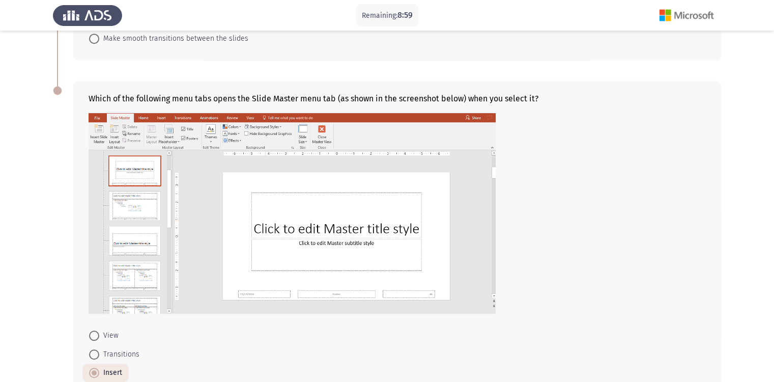
scroll to position [637, 0]
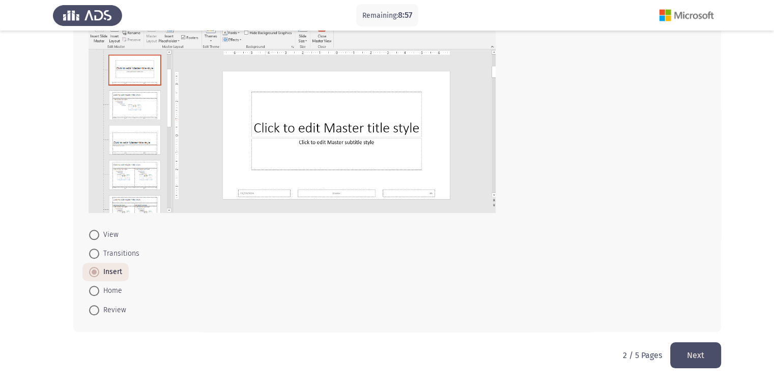
click at [682, 355] on button "Next" at bounding box center [695, 355] width 51 height 26
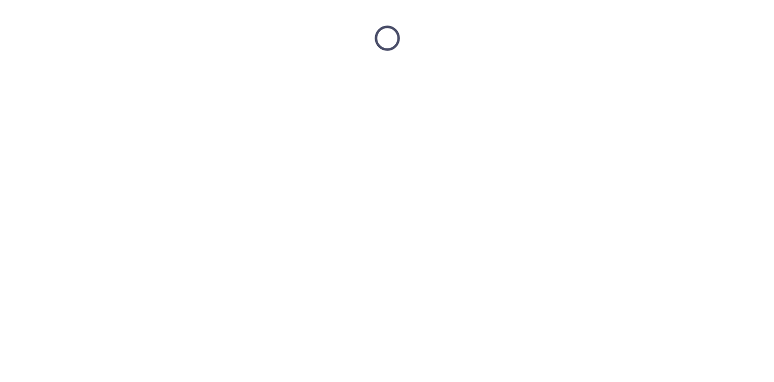
scroll to position [0, 0]
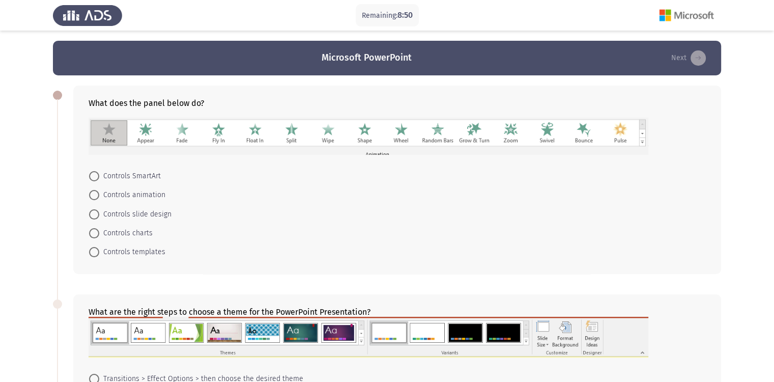
click at [99, 214] on span at bounding box center [94, 214] width 10 height 10
click at [99, 214] on input "Controls slide design" at bounding box center [94, 214] width 10 height 10
radio input "true"
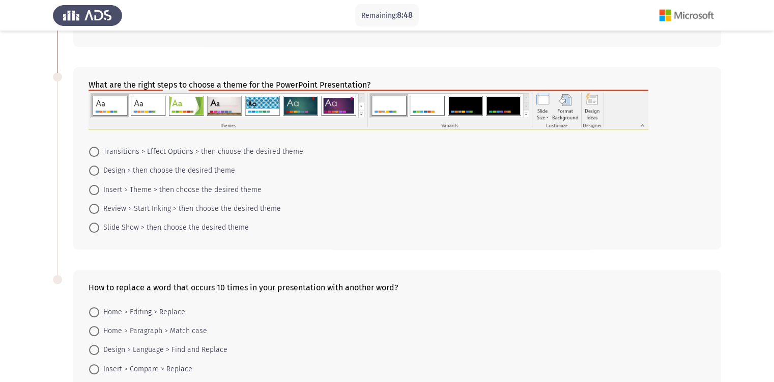
scroll to position [204, 0]
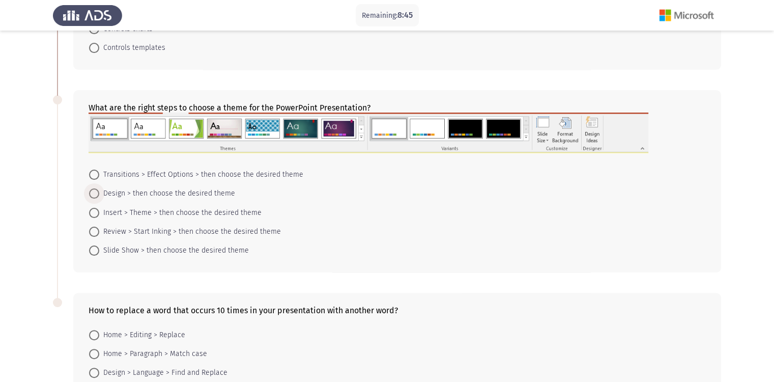
click at [93, 194] on span at bounding box center [94, 193] width 10 height 10
click at [93, 194] on input "Design > then choose the desired theme" at bounding box center [94, 193] width 10 height 10
radio input "true"
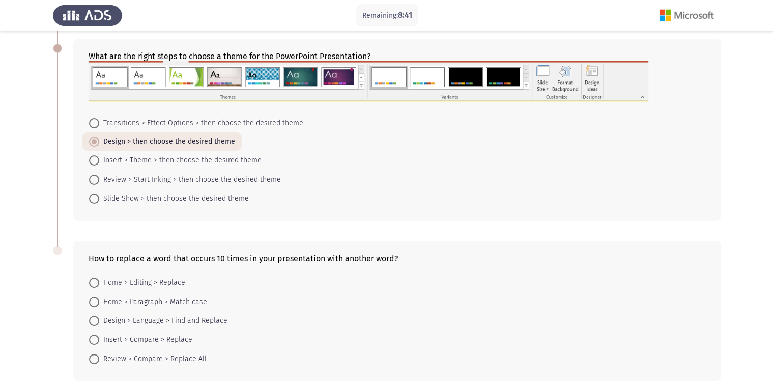
scroll to position [304, 0]
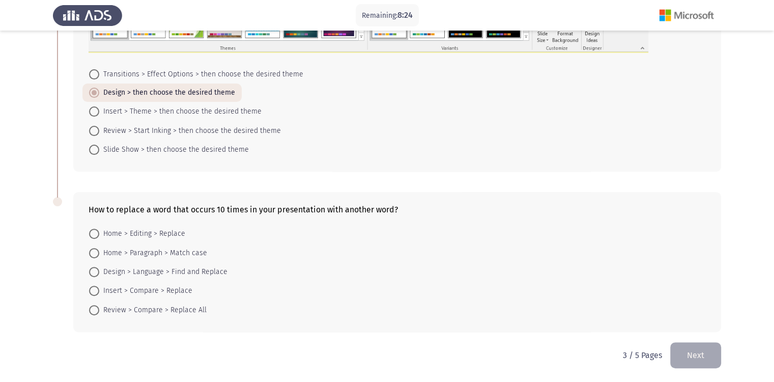
click at [99, 255] on span at bounding box center [94, 253] width 10 height 10
click at [99, 255] on input "Home > Paragraph > Match case" at bounding box center [94, 253] width 10 height 10
radio input "true"
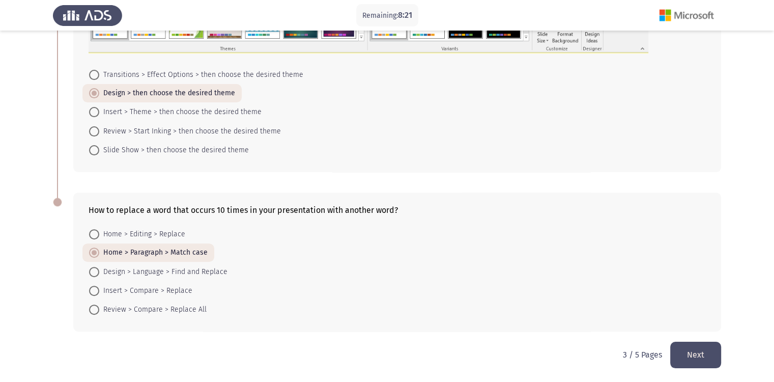
click at [708, 357] on button "Next" at bounding box center [695, 355] width 51 height 26
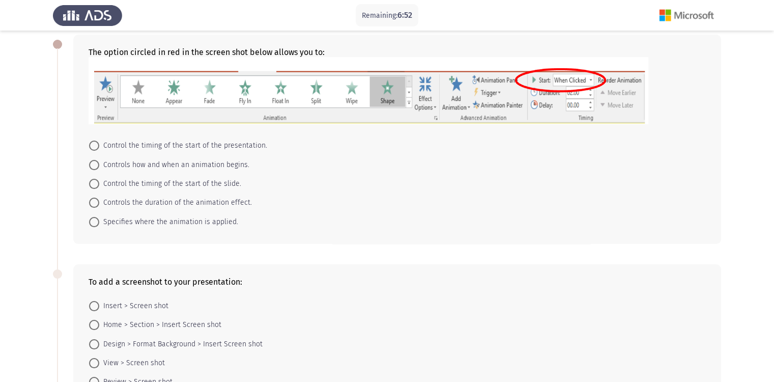
scroll to position [102, 0]
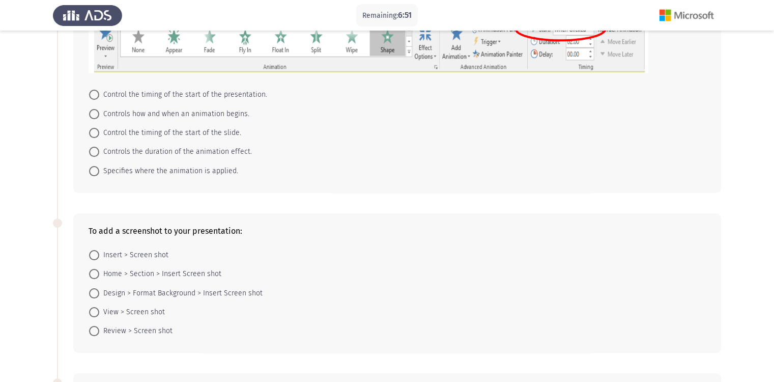
click at [92, 135] on span at bounding box center [94, 133] width 10 height 10
click at [92, 135] on input "Control the timing of the start of the slide." at bounding box center [94, 133] width 10 height 10
radio input "true"
click at [97, 296] on span at bounding box center [94, 292] width 10 height 10
click at [97, 296] on input "Design > Format Background > Insert Screen shot" at bounding box center [94, 292] width 10 height 10
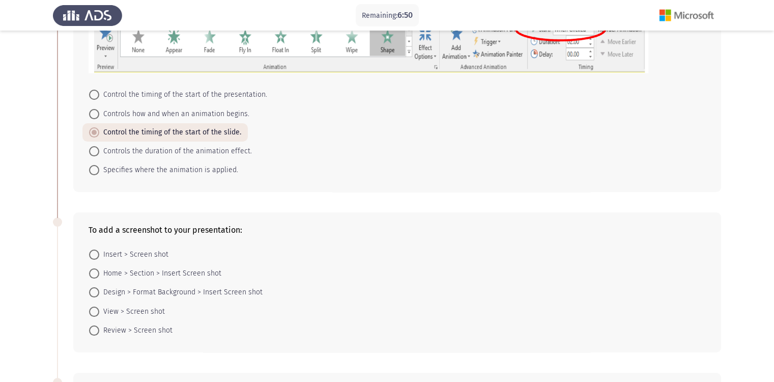
radio input "true"
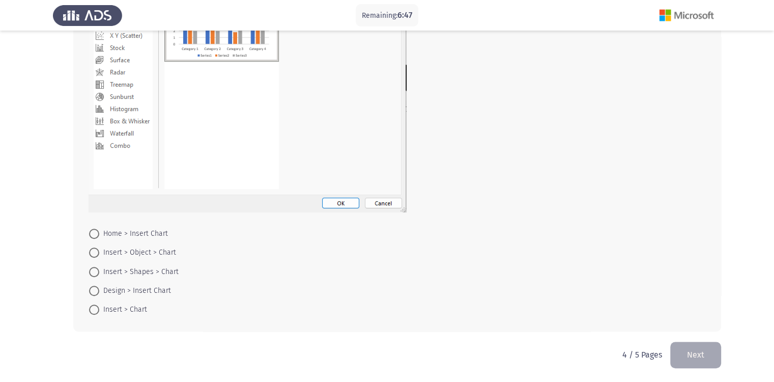
click at [95, 294] on span at bounding box center [94, 291] width 10 height 10
click at [95, 294] on input "Design > Insert Chart" at bounding box center [94, 291] width 10 height 10
radio input "true"
click at [690, 353] on button "Next" at bounding box center [695, 355] width 51 height 26
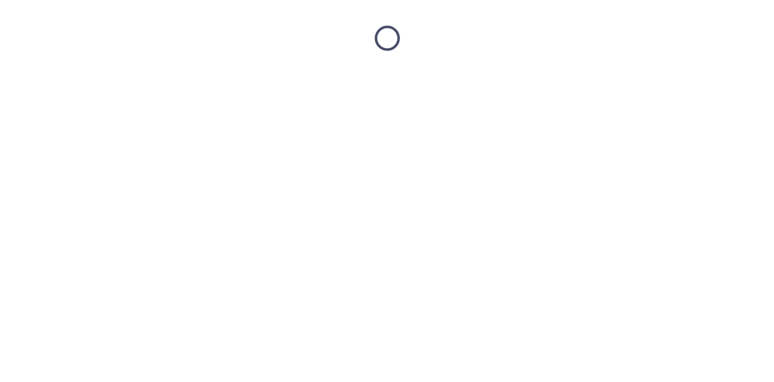
scroll to position [0, 0]
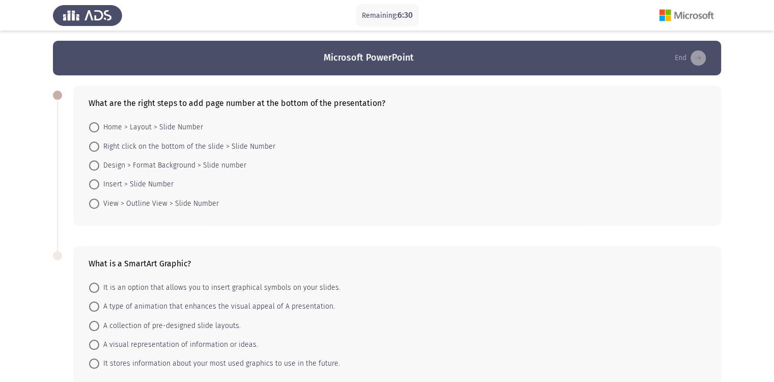
click at [96, 168] on span at bounding box center [94, 165] width 10 height 10
click at [96, 168] on input "Design > Format Background > Slide number" at bounding box center [94, 165] width 10 height 10
radio input "true"
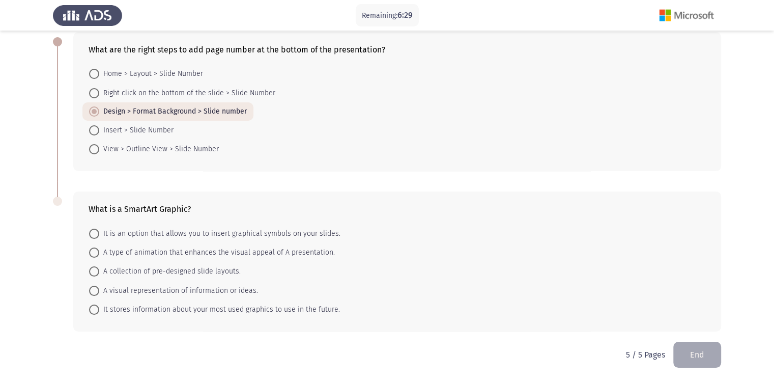
click at [98, 273] on span at bounding box center [94, 271] width 10 height 10
click at [98, 273] on input "A collection of pre-designed slide layouts." at bounding box center [94, 271] width 10 height 10
radio input "true"
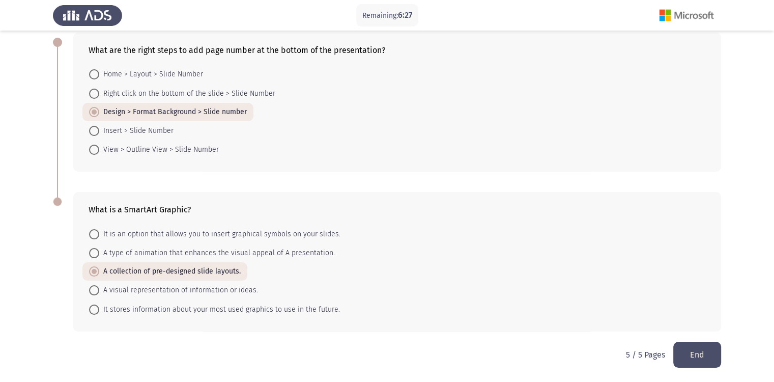
click at [694, 347] on button "End" at bounding box center [698, 355] width 48 height 26
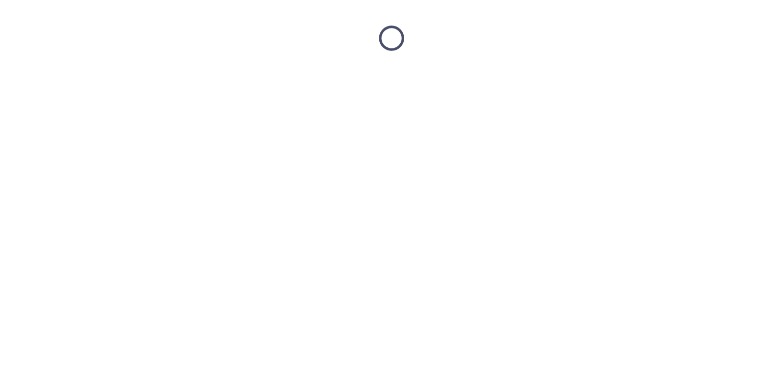
scroll to position [0, 0]
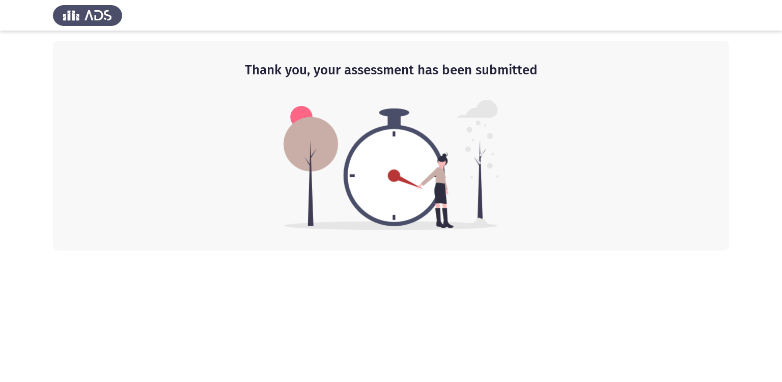
drag, startPoint x: 191, startPoint y: 342, endPoint x: 266, endPoint y: 343, distance: 75.3
click at [266, 250] on html "Thank you, your assessment has been submitted" at bounding box center [391, 125] width 782 height 250
